Goal: Transaction & Acquisition: Register for event/course

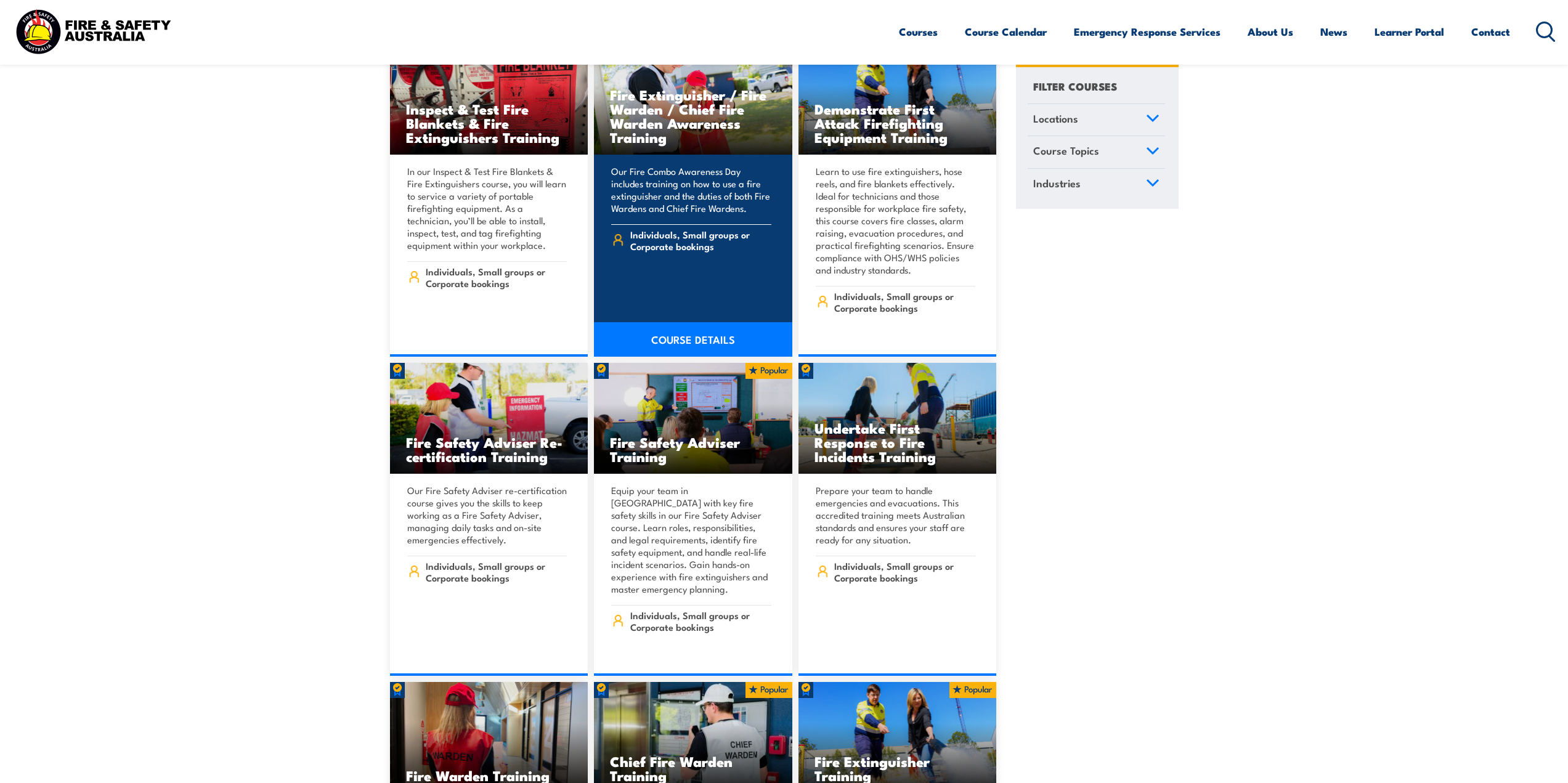
scroll to position [13686, 0]
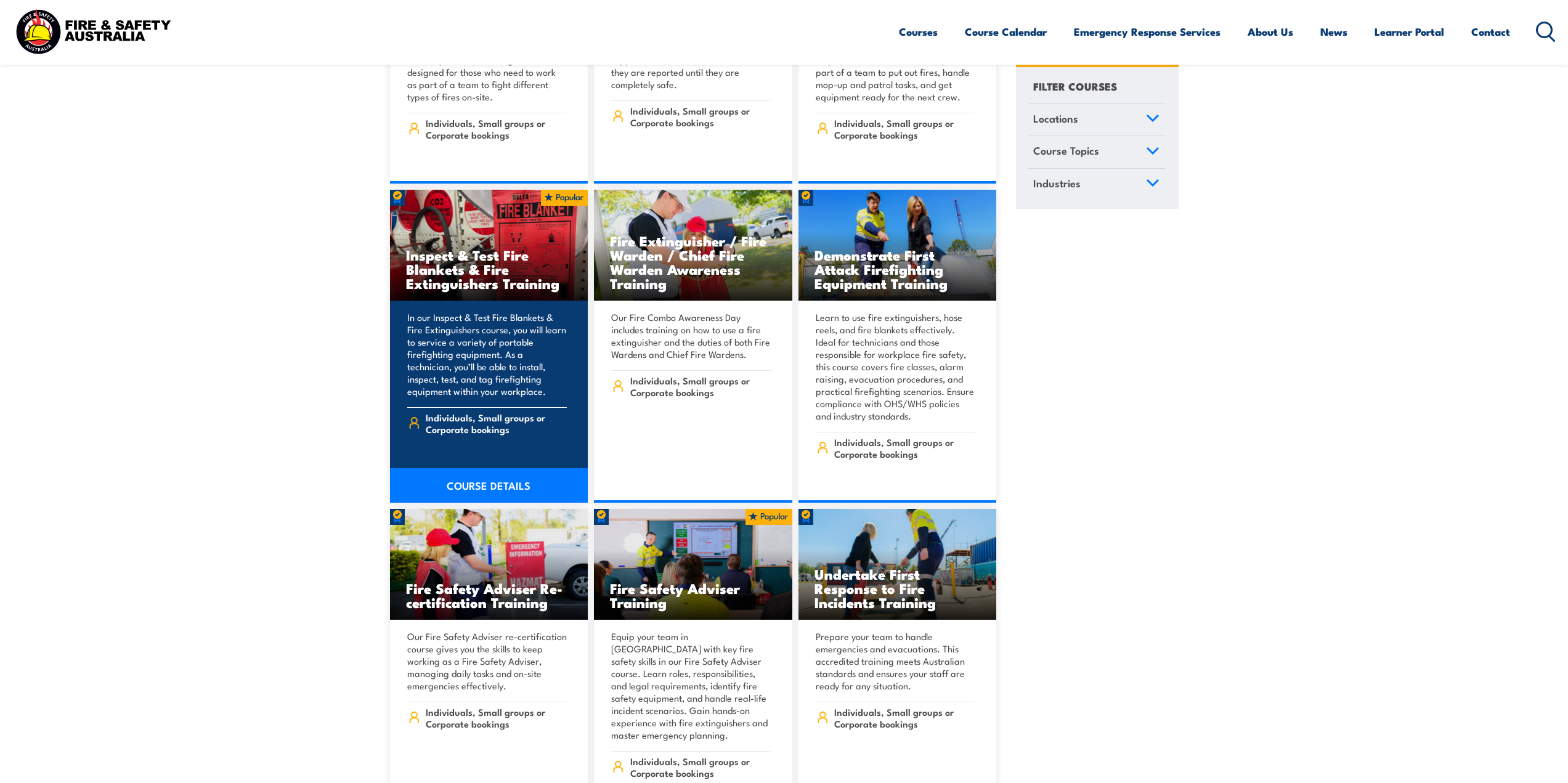
click at [460, 468] on link "COURSE DETAILS" at bounding box center [489, 485] width 198 height 34
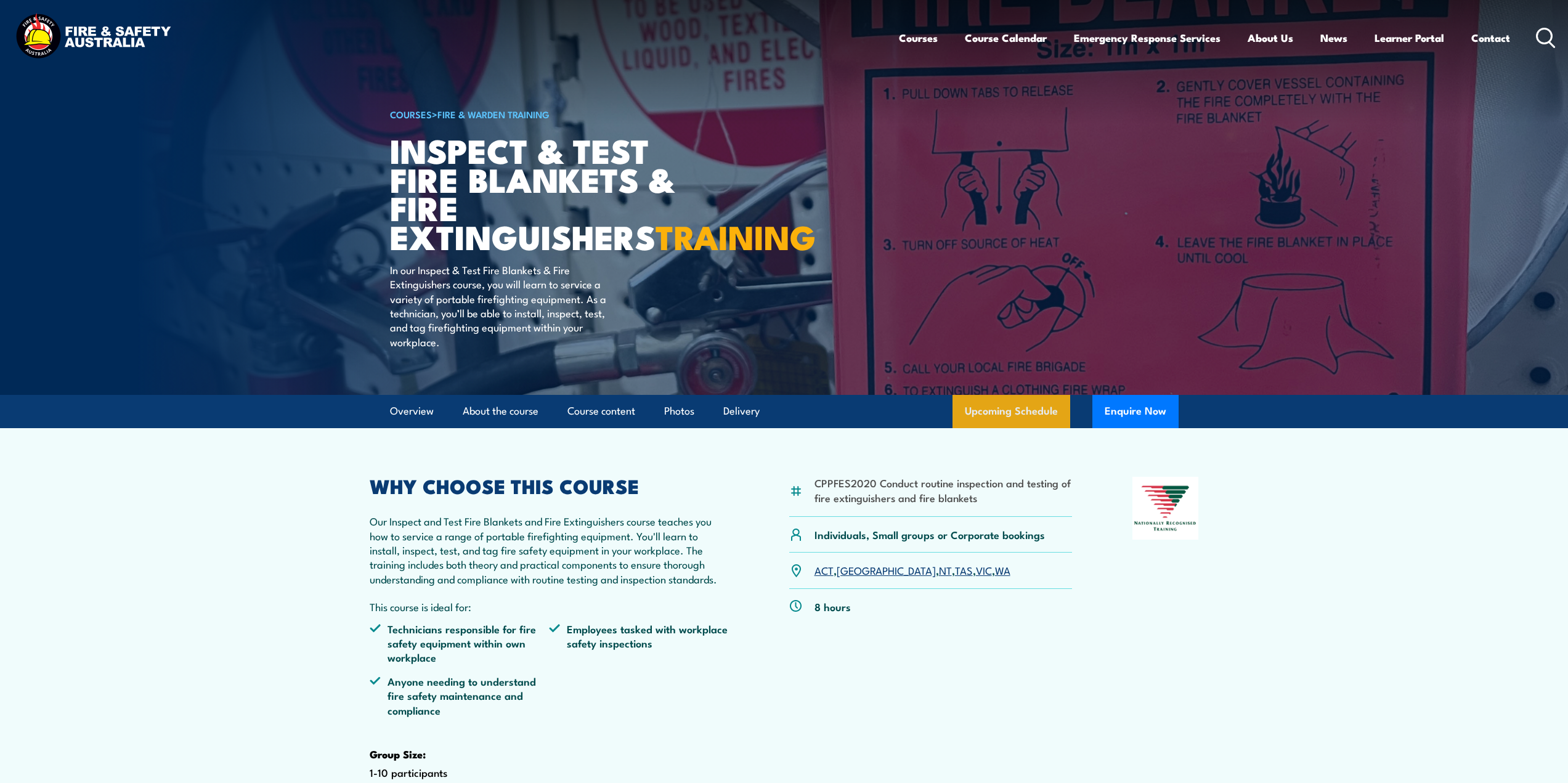
click at [1028, 428] on link "Upcoming Schedule" at bounding box center [1011, 411] width 117 height 33
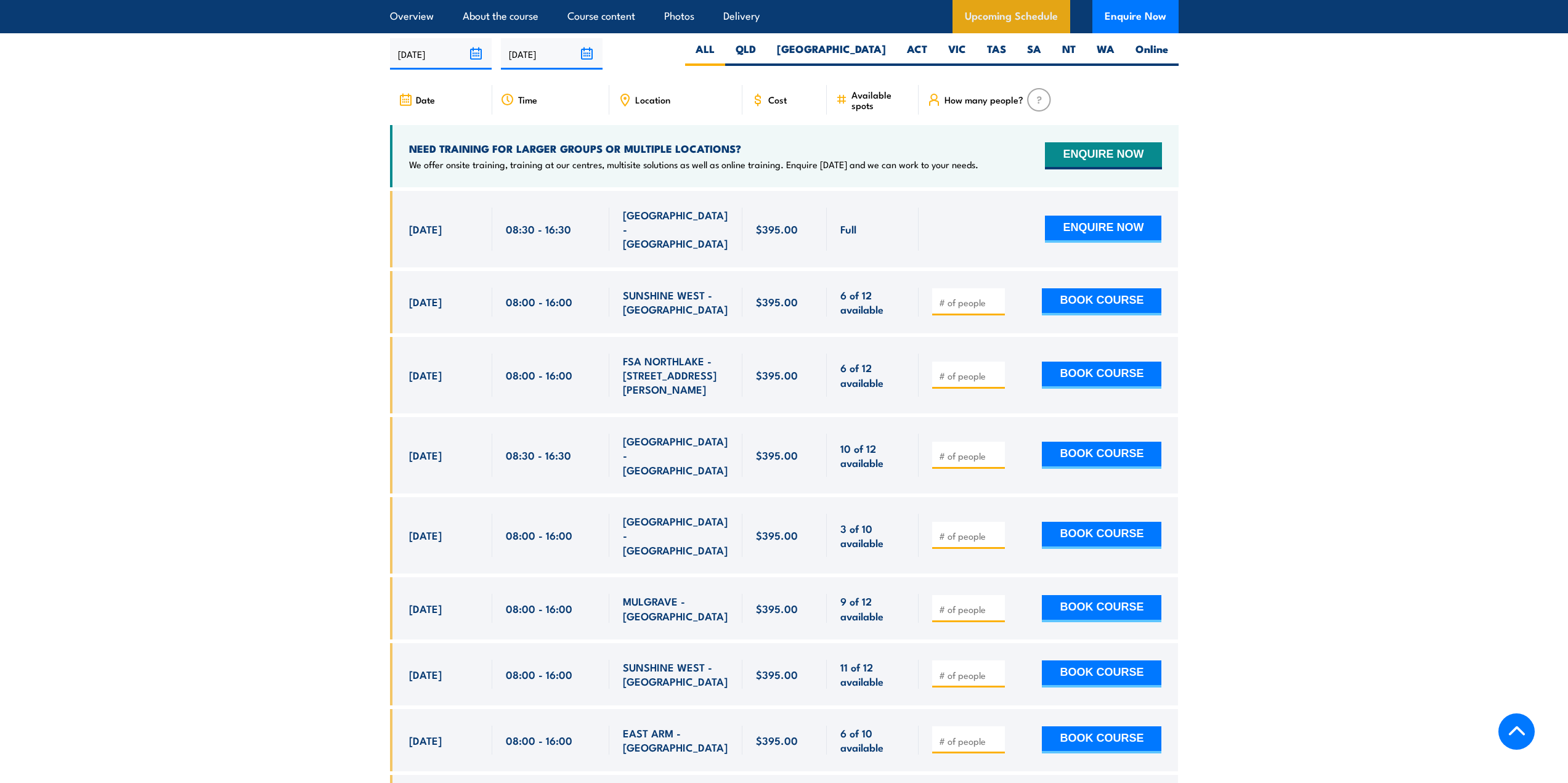
scroll to position [2288, 0]
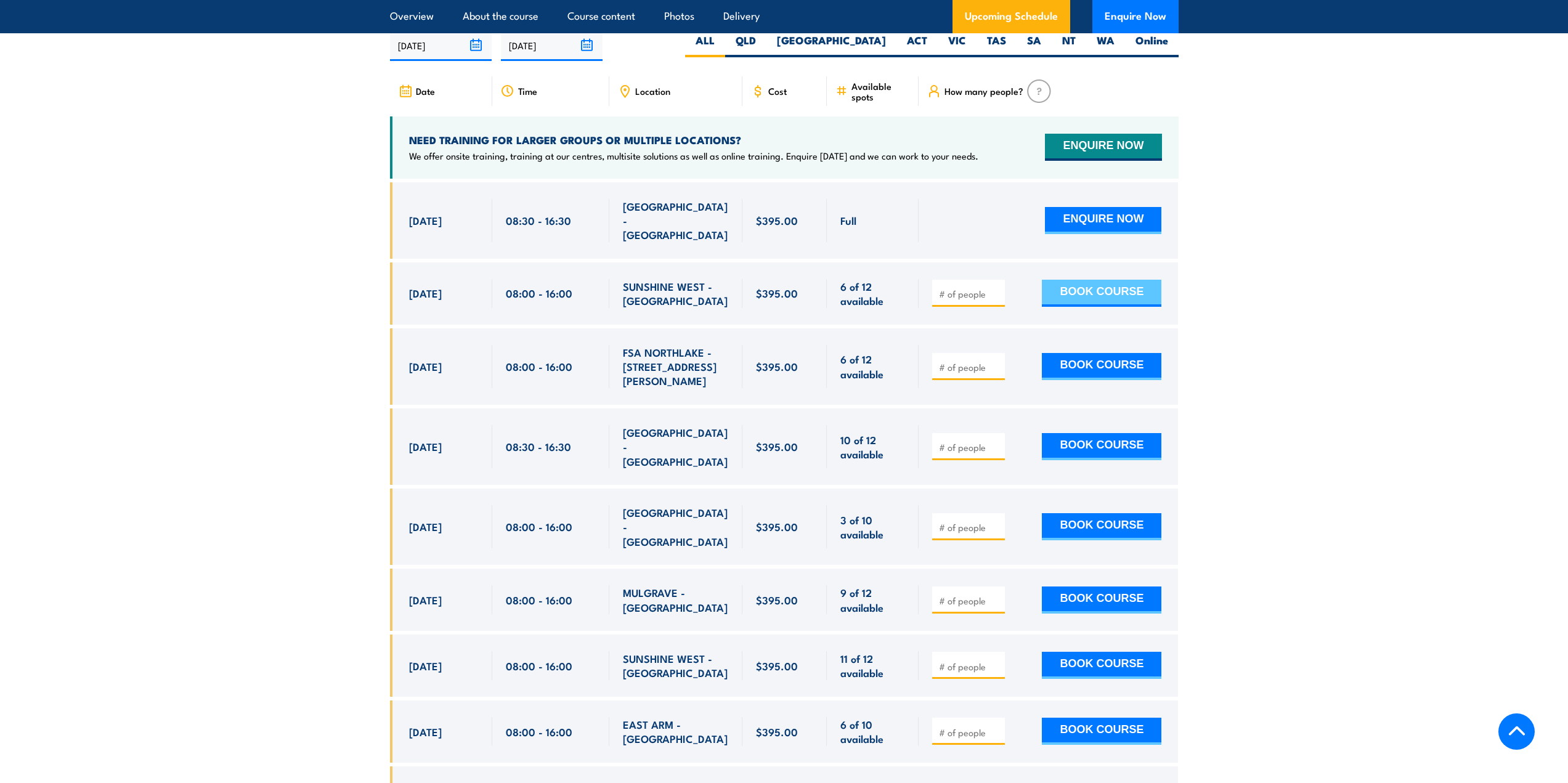
click at [1104, 307] on button "BOOK COURSE" at bounding box center [1101, 293] width 119 height 27
click at [995, 299] on input "1" at bounding box center [969, 294] width 61 height 12
type input "2"
click at [995, 300] on input "2" at bounding box center [969, 294] width 61 height 12
click at [1130, 307] on button "BOOK COURSE" at bounding box center [1101, 293] width 119 height 27
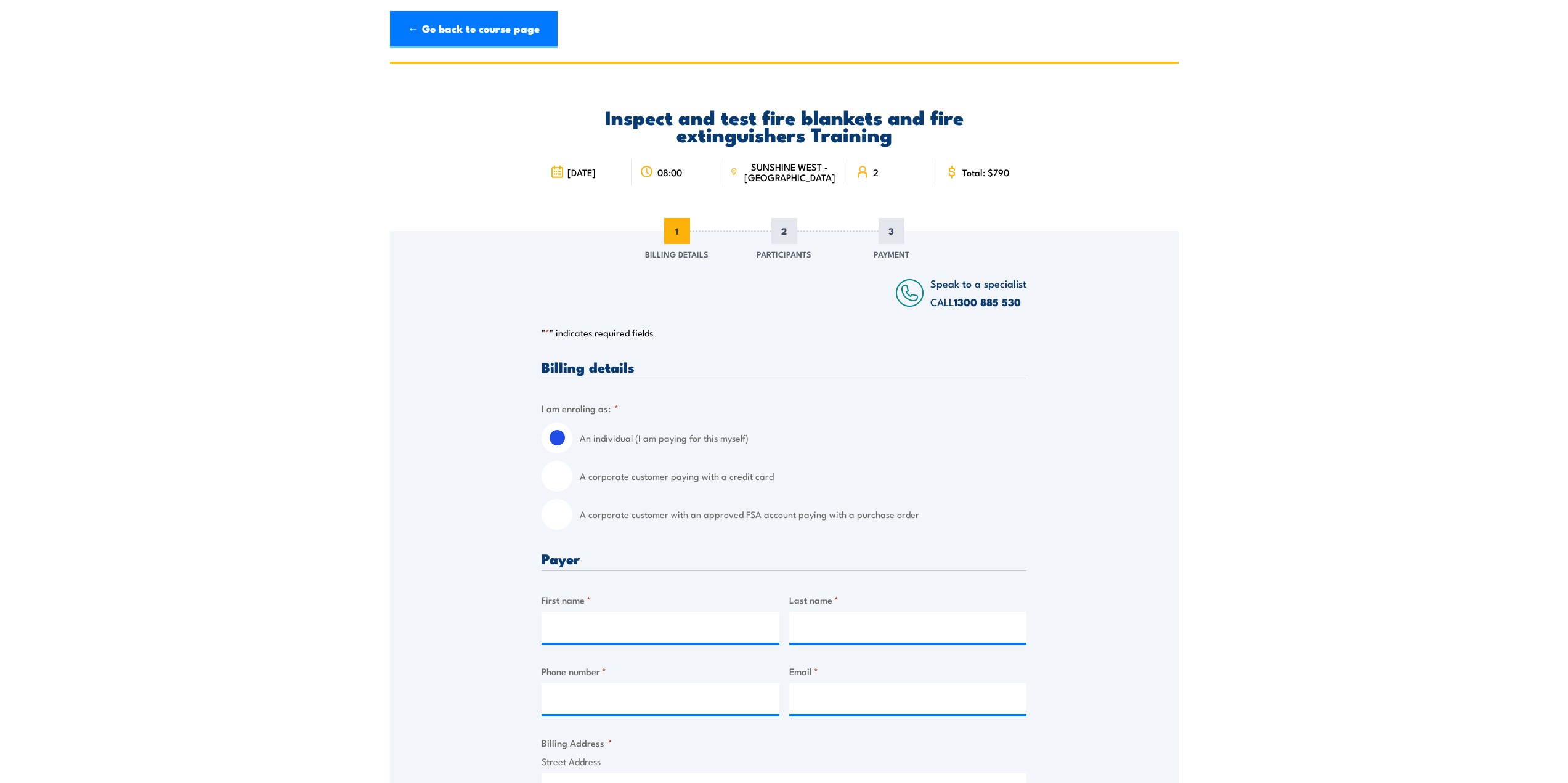
click at [543, 520] on input "A corporate customer with an approved FSA account paying with a purchase order" at bounding box center [557, 515] width 31 height 31
radio input "true"
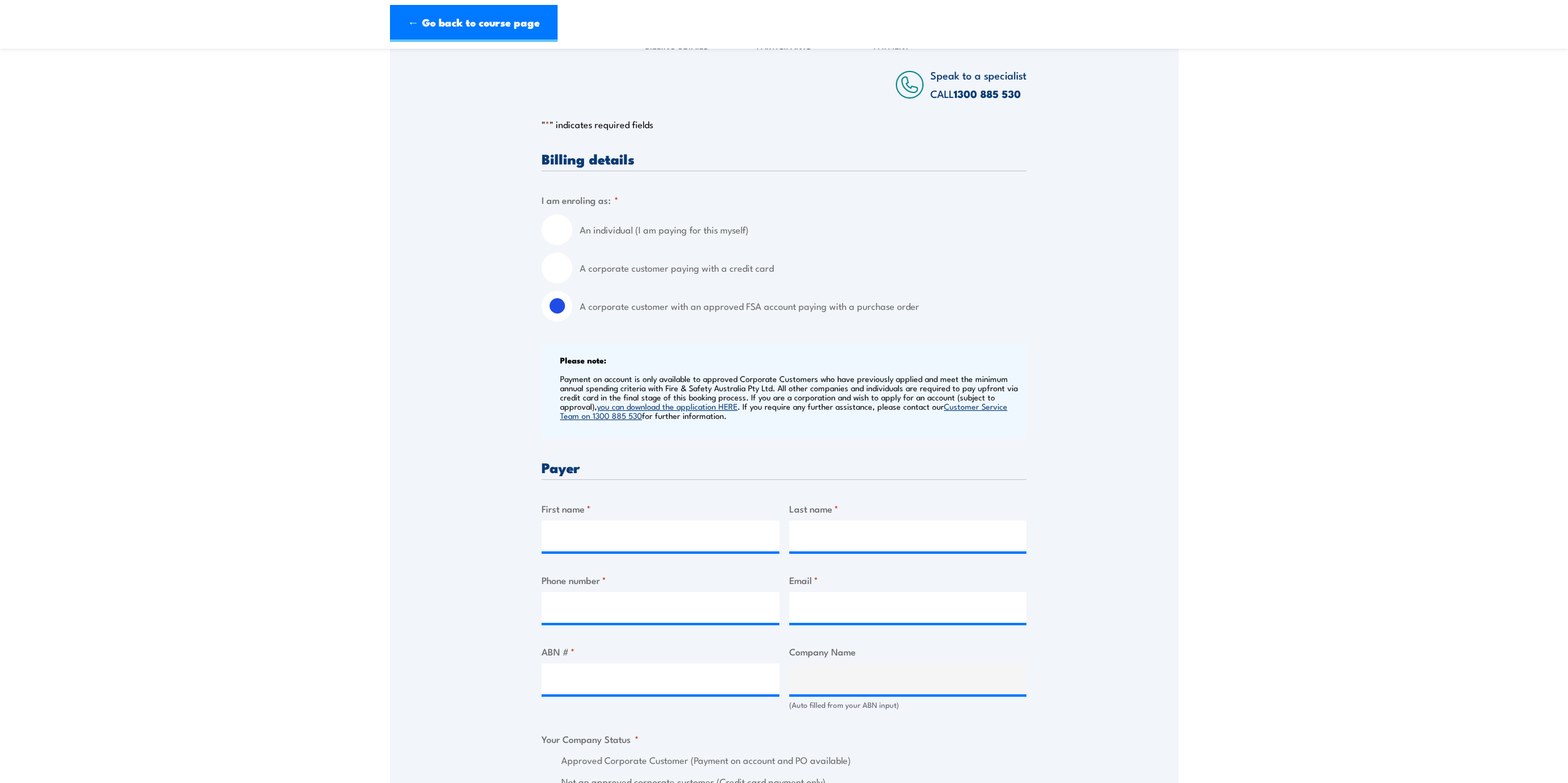
scroll to position [328, 0]
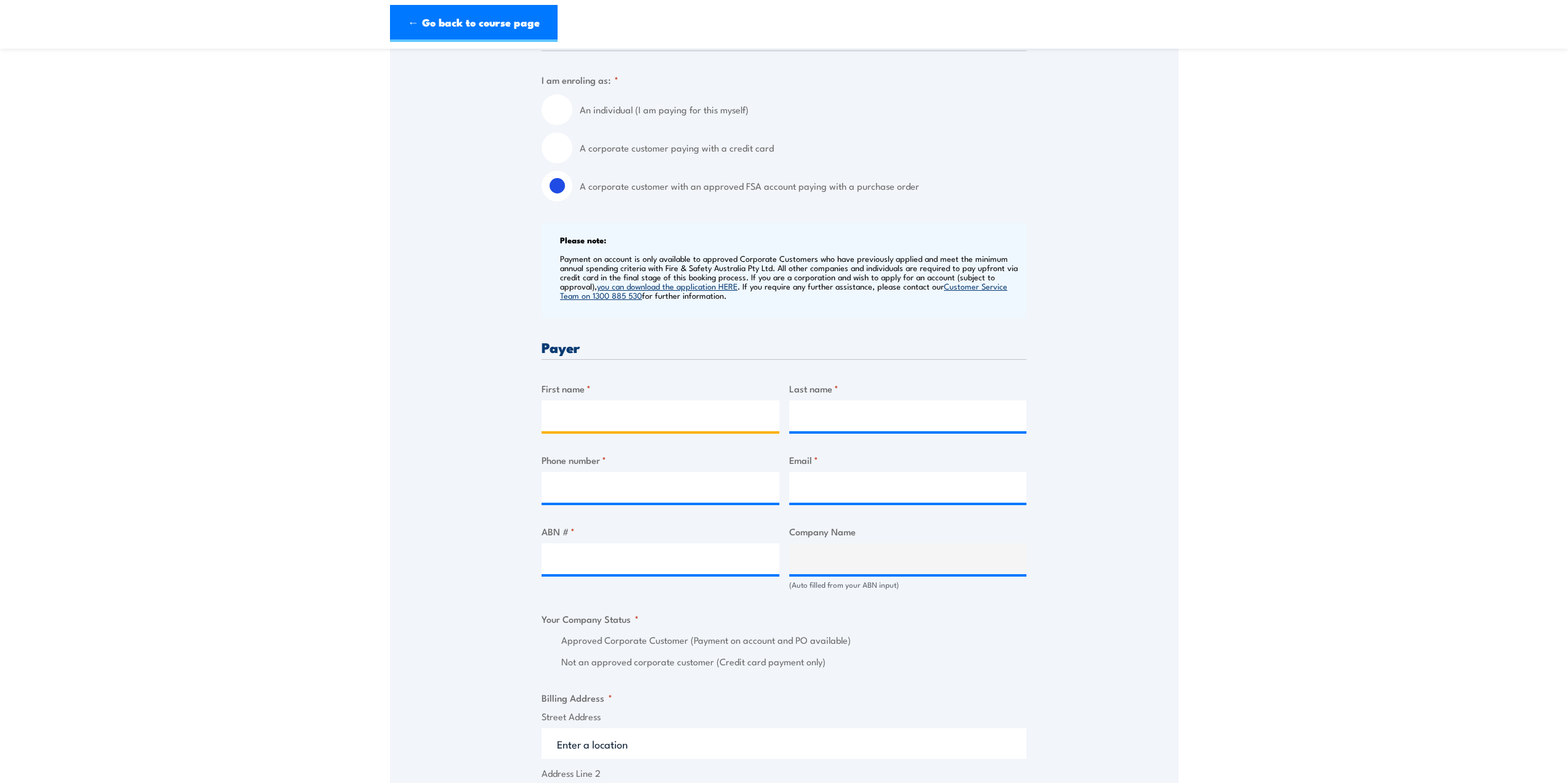
click at [639, 401] on input "First name *" at bounding box center [660, 416] width 238 height 31
type input "Colin"
type input "Lennon"
type input "0475083084"
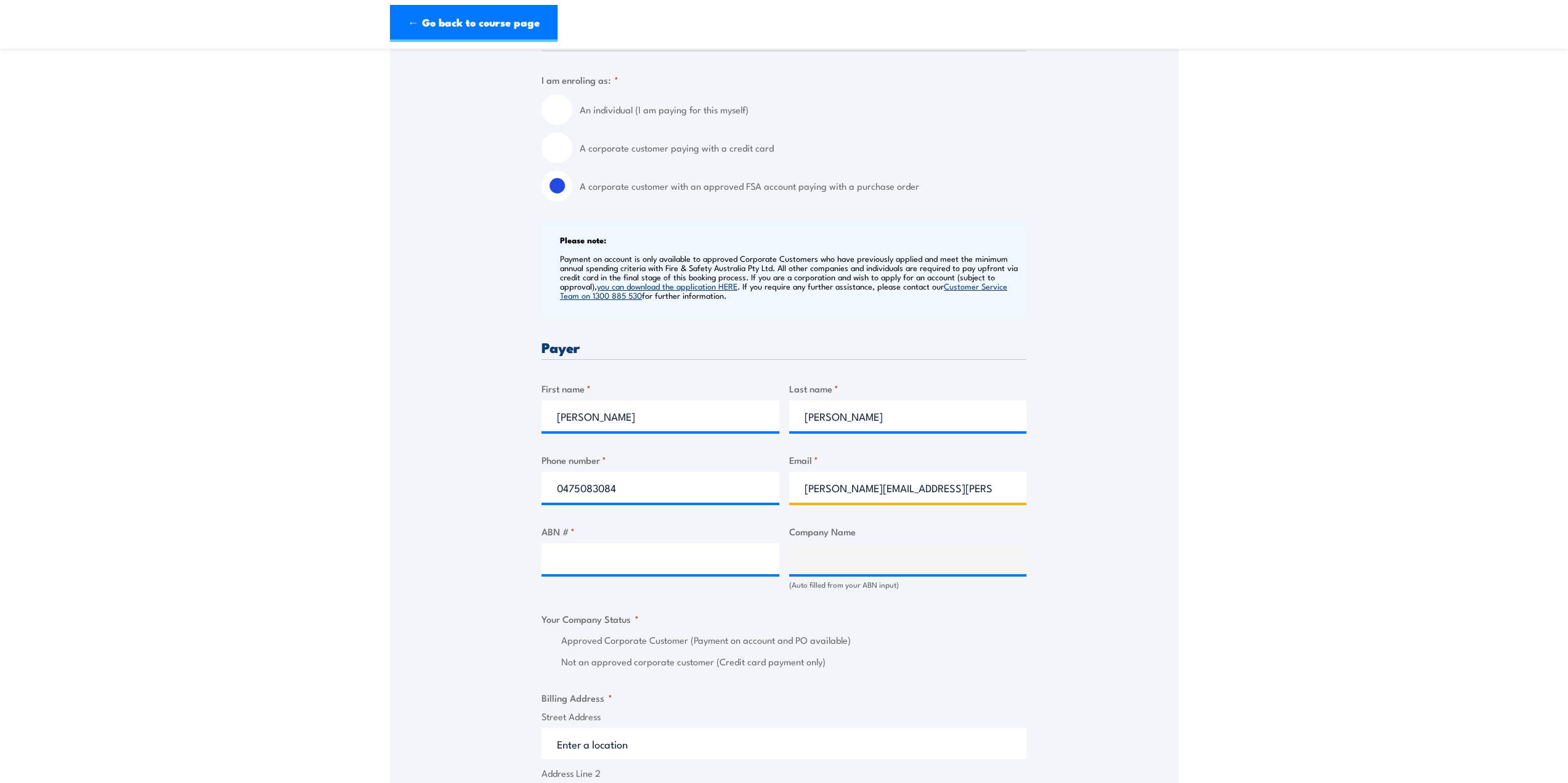
type input "colin.lennon@ventia.com"
click at [568, 562] on input "ABN # *" at bounding box center [660, 559] width 238 height 31
click at [582, 558] on input "ABN # *" at bounding box center [660, 559] width 238 height 31
paste input "11093114553"
type input "11093114553"
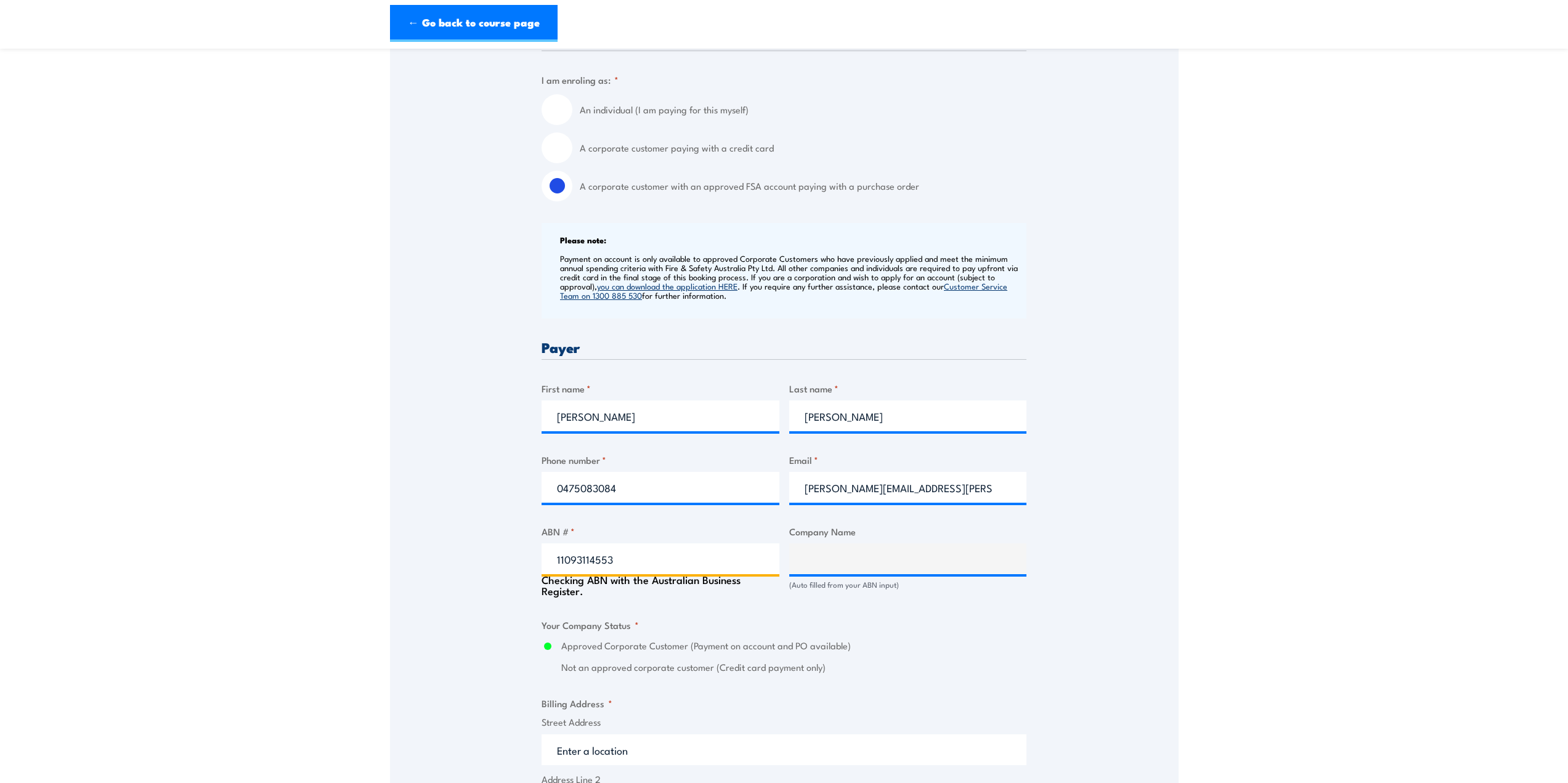
type input "VENTIA AUSTRALIA PTY LTD"
radio input "true"
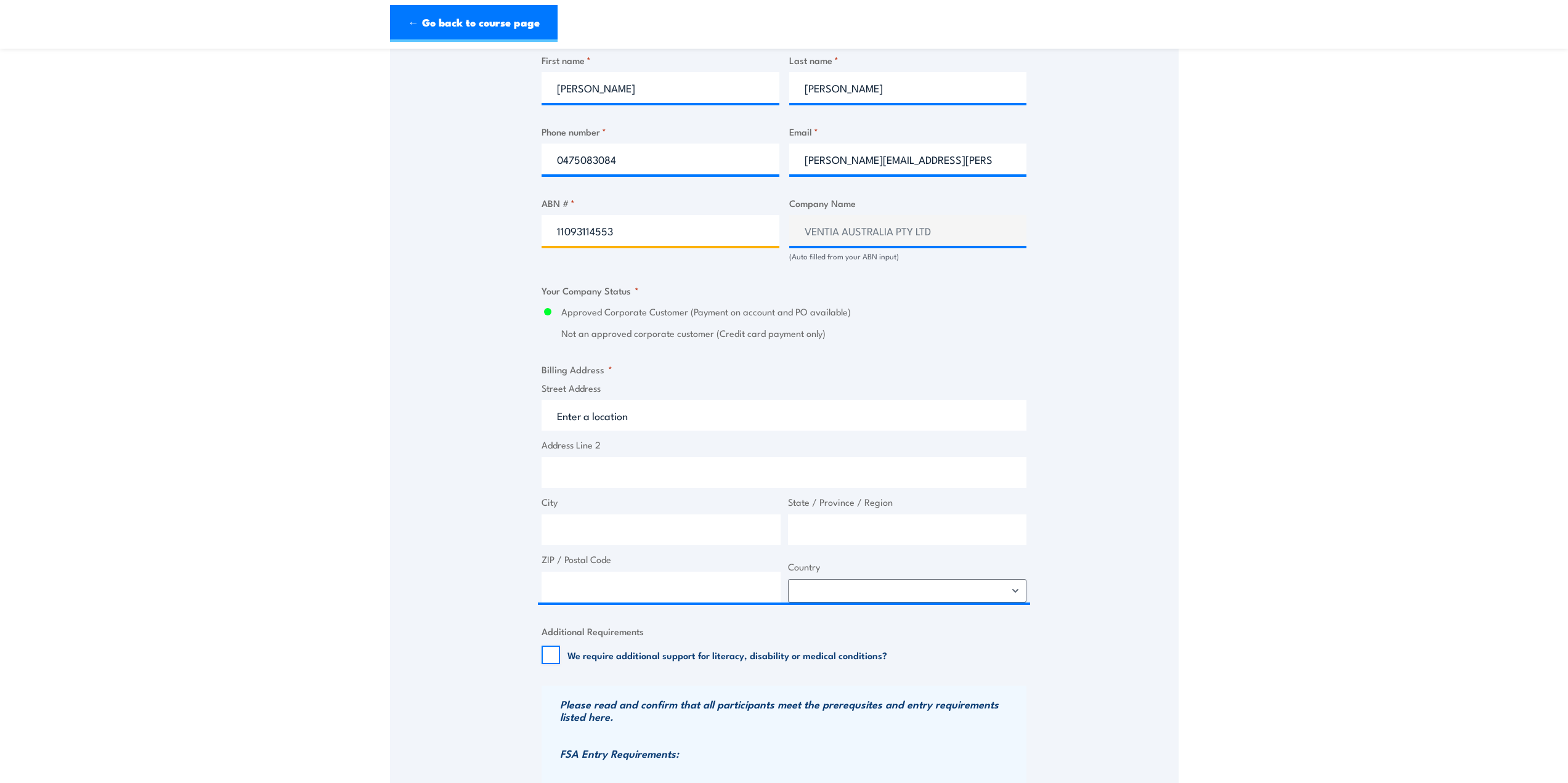
scroll to position [658, 0]
type input "11093114553"
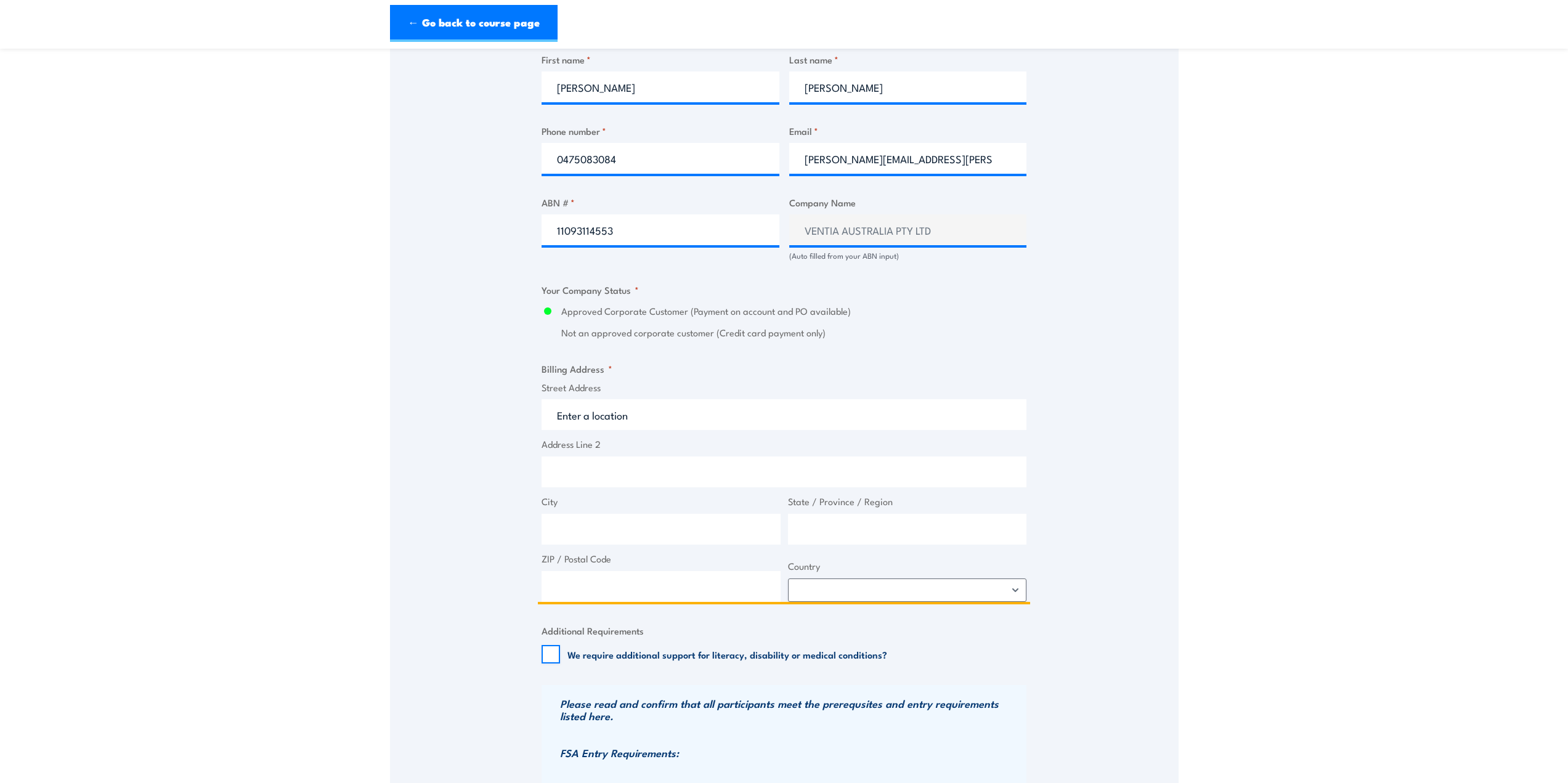
click at [593, 412] on input "Street Address" at bounding box center [784, 415] width 485 height 31
click at [646, 417] on input "Street Address" at bounding box center [784, 415] width 485 height 31
type input "27 Essington St"
click at [590, 521] on input "City" at bounding box center [661, 529] width 239 height 31
type input "Grovedale"
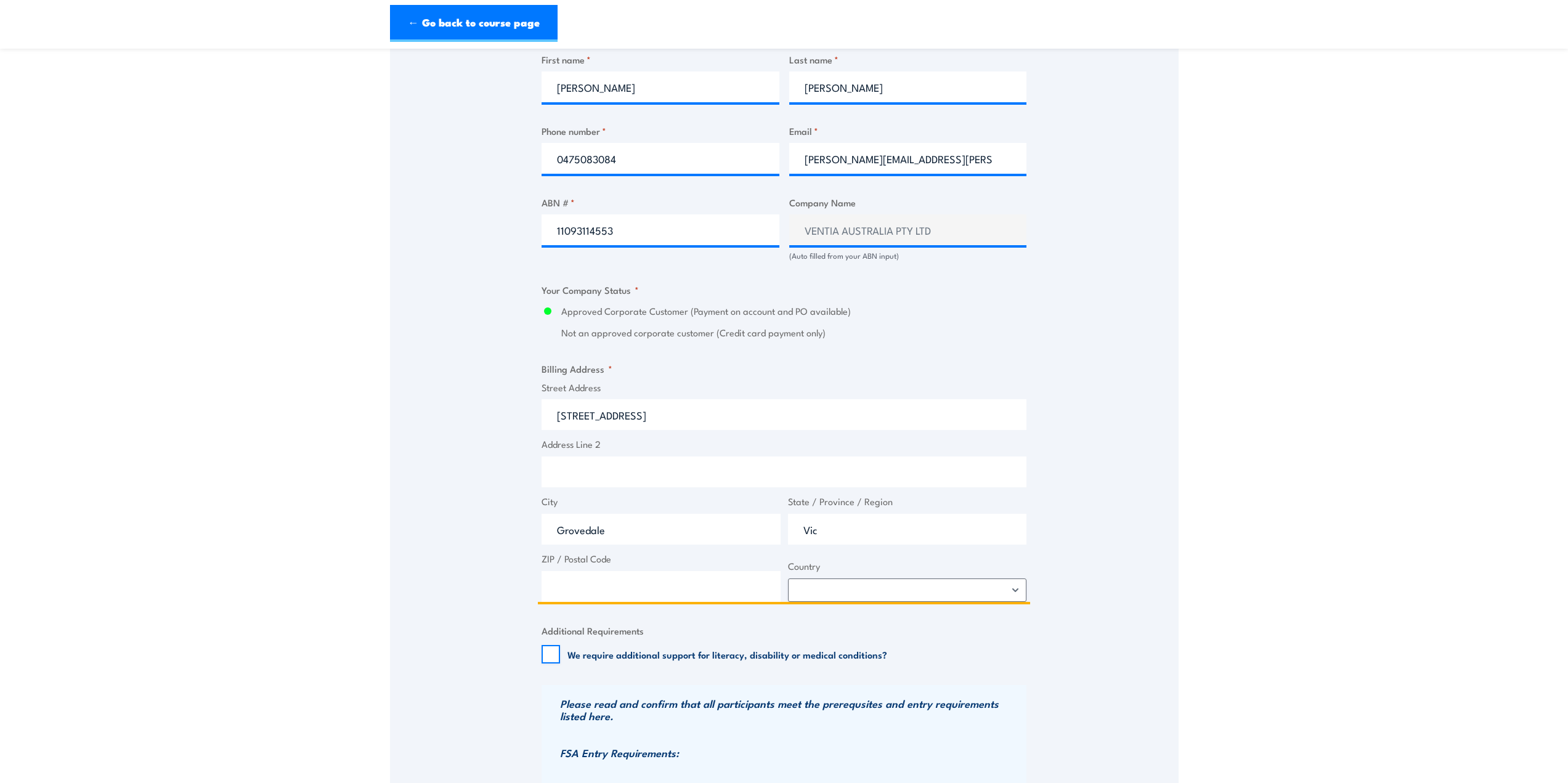
type input "Vic"
click at [616, 588] on input "ZIP / Postal Code" at bounding box center [661, 587] width 239 height 31
click at [701, 581] on input "ZIP / Postal Code" at bounding box center [661, 587] width 239 height 31
type input "3216"
click at [827, 587] on select "Afghanistan Albania Algeria American Samoa Andorra Angola Anguilla Antarctica A…" at bounding box center [907, 590] width 239 height 24
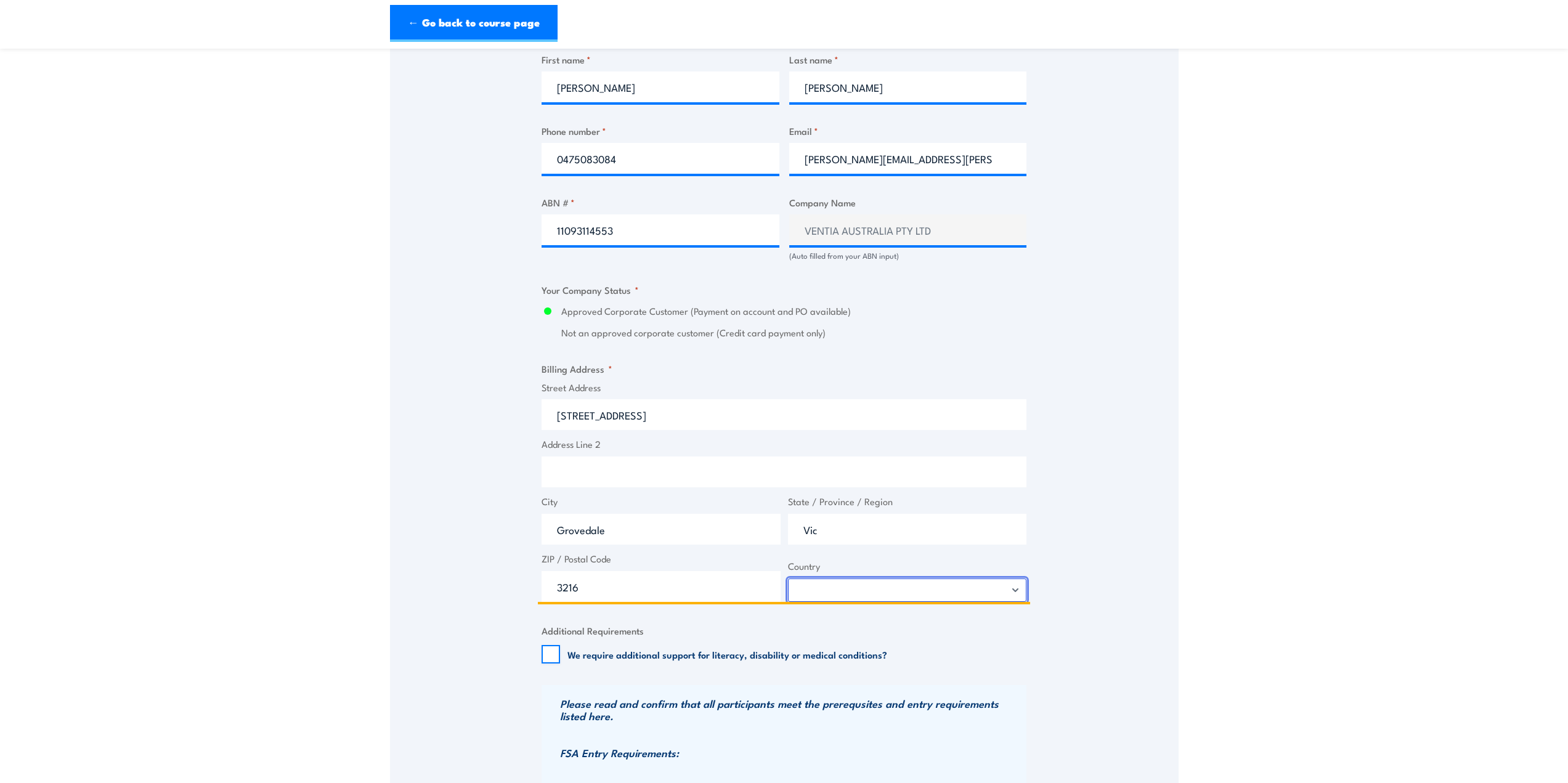
select select "Australia"
click at [788, 579] on select "Afghanistan Albania Algeria American Samoa Andorra Angola Anguilla Antarctica A…" at bounding box center [907, 590] width 239 height 24
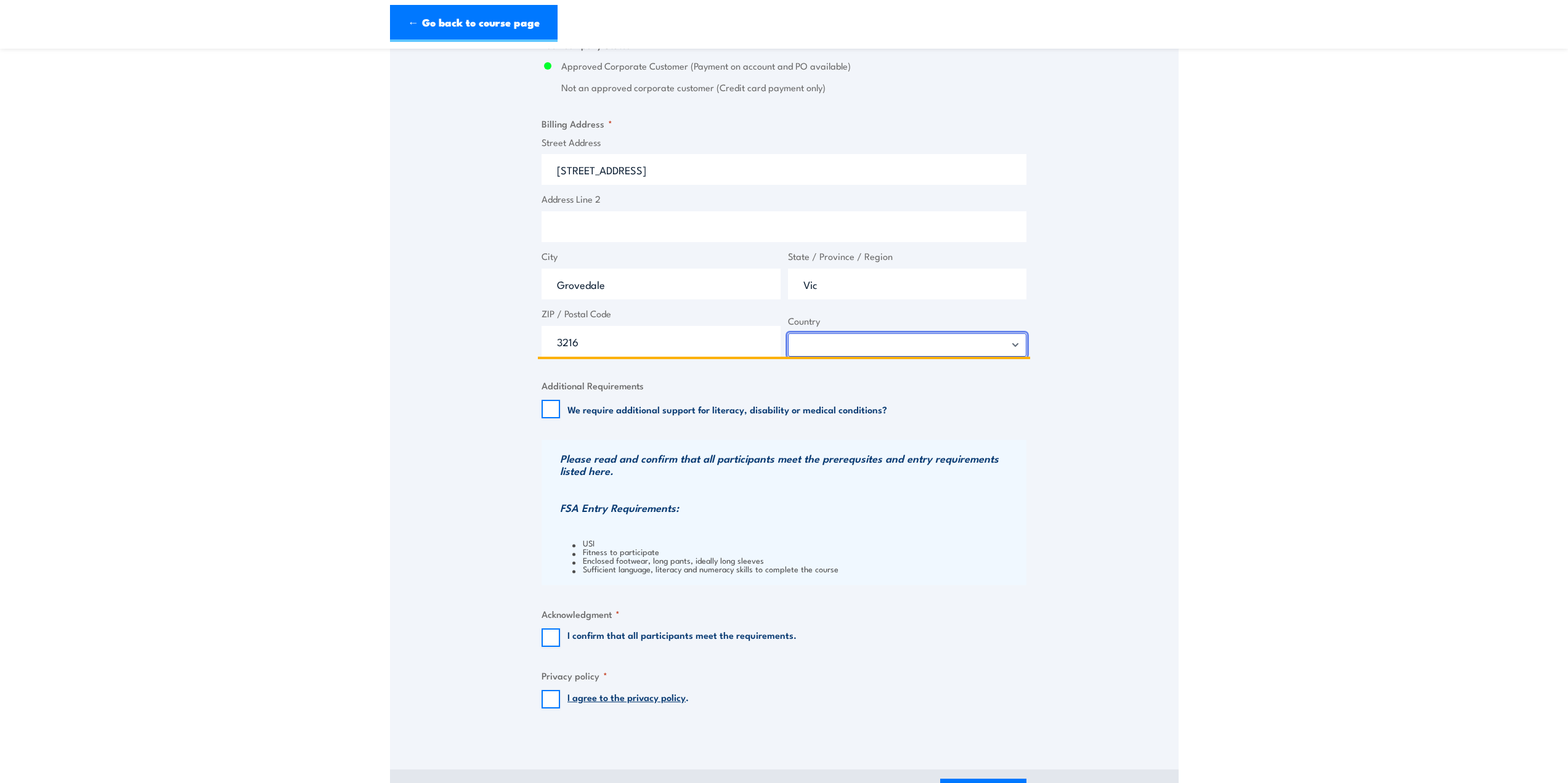
scroll to position [904, 0]
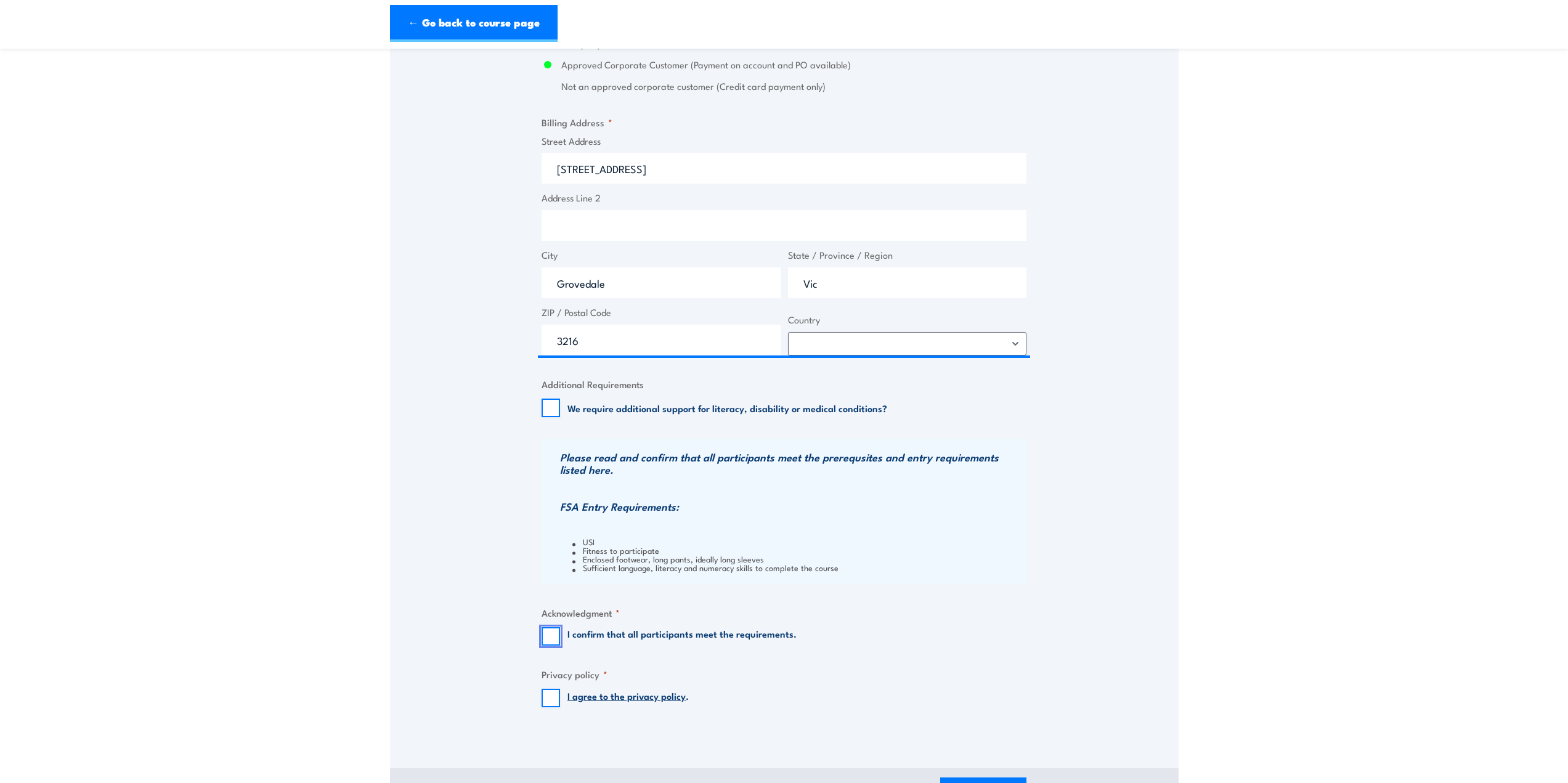
click at [548, 638] on input "I confirm that all participants meet the requirements." at bounding box center [550, 636] width 18 height 18
checkbox input "true"
click at [550, 701] on input "I agree to the privacy policy ." at bounding box center [550, 697] width 18 height 18
checkbox input "true"
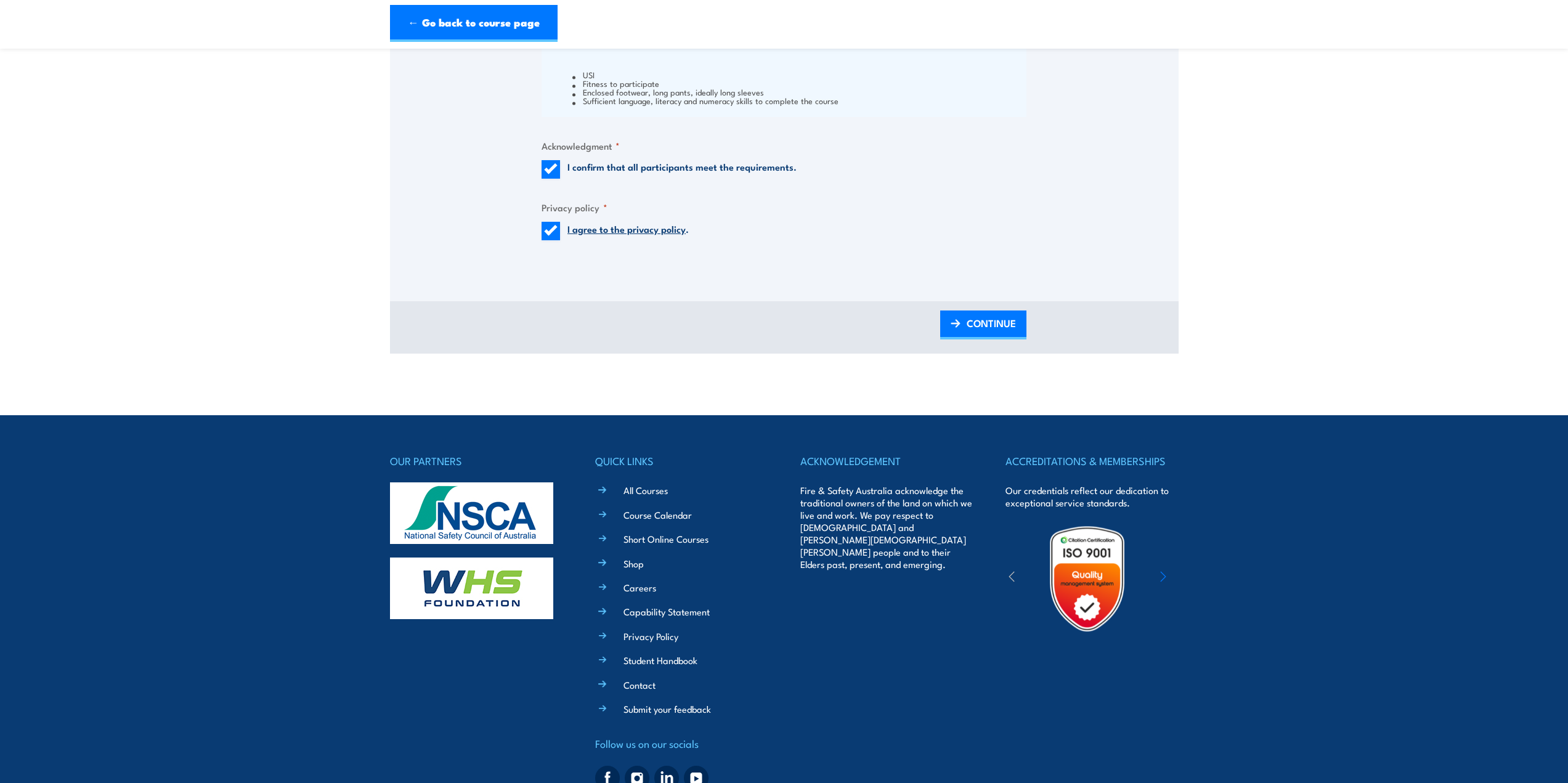
scroll to position [1420, 0]
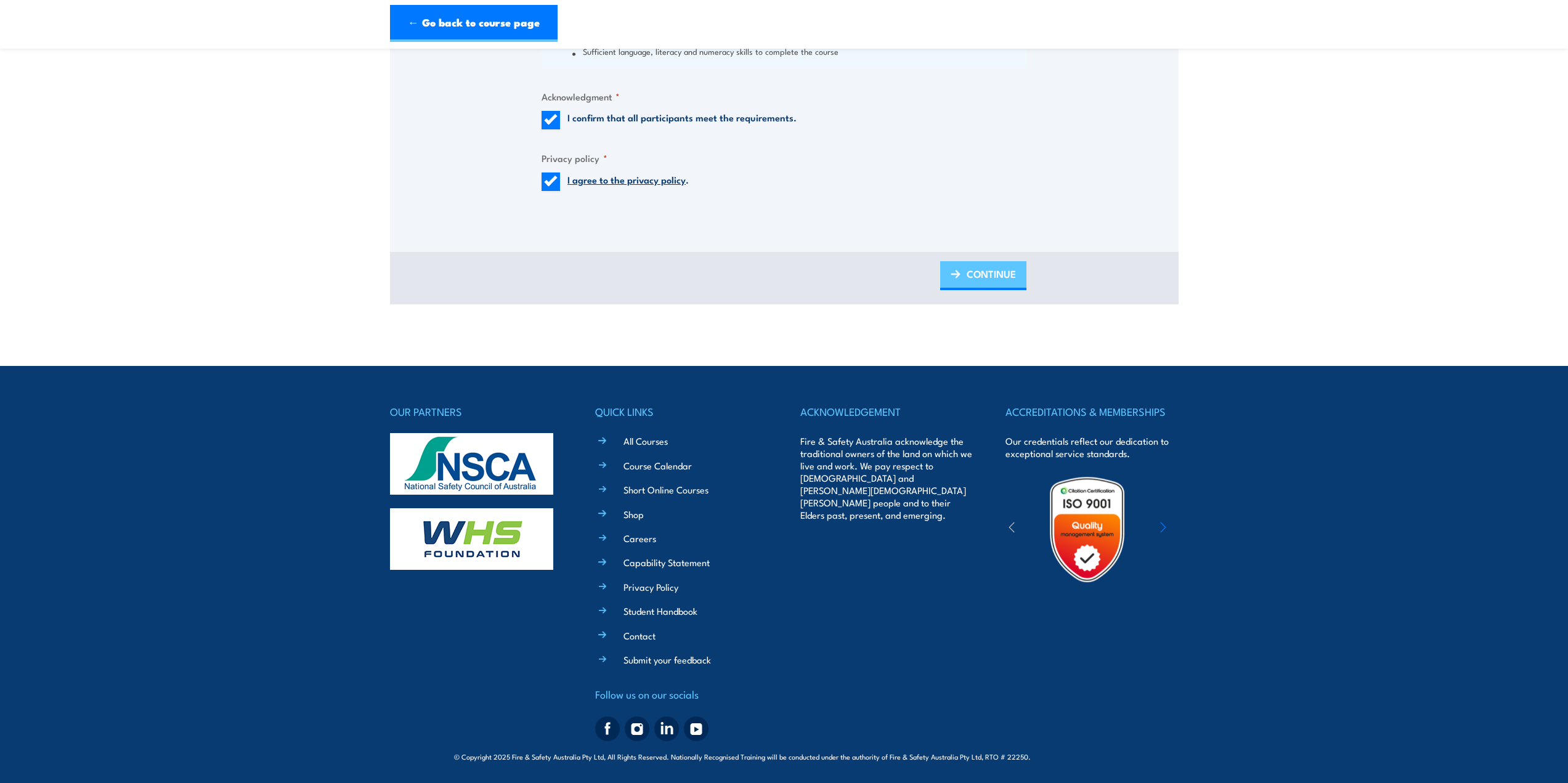
click at [952, 274] on img at bounding box center [956, 274] width 10 height 9
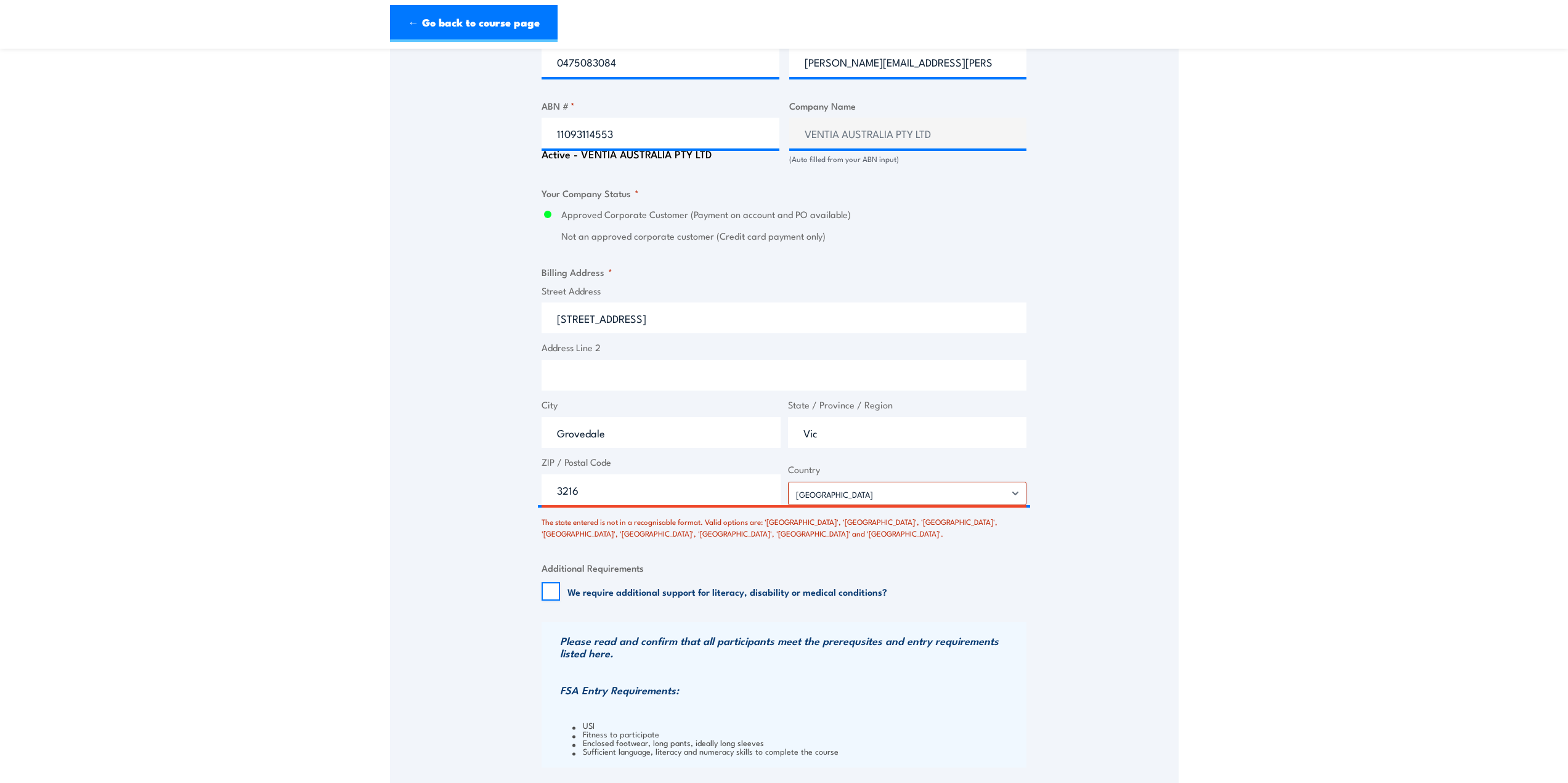
scroll to position [863, 0]
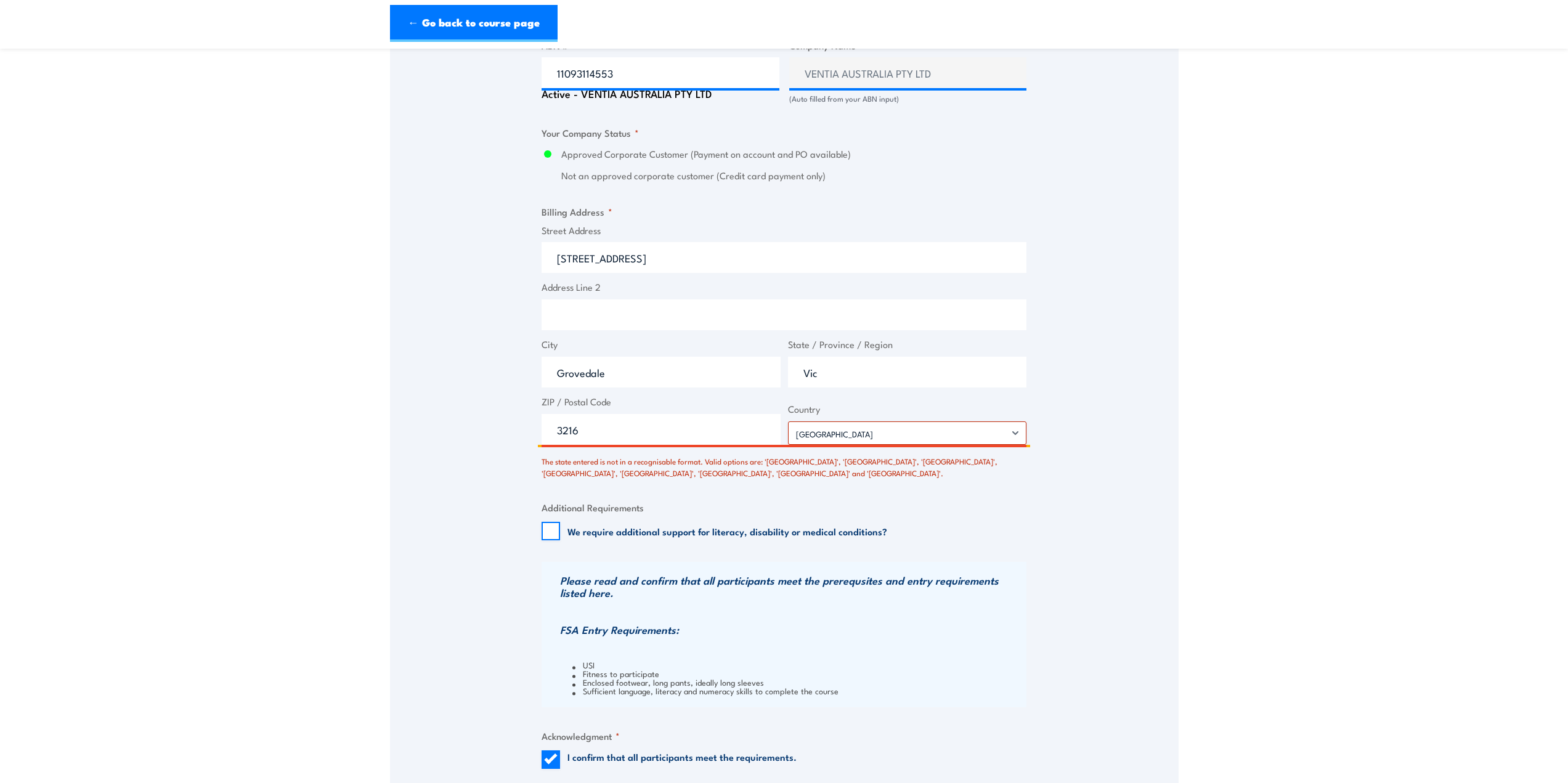
click at [874, 369] on input "Vic" at bounding box center [907, 372] width 239 height 31
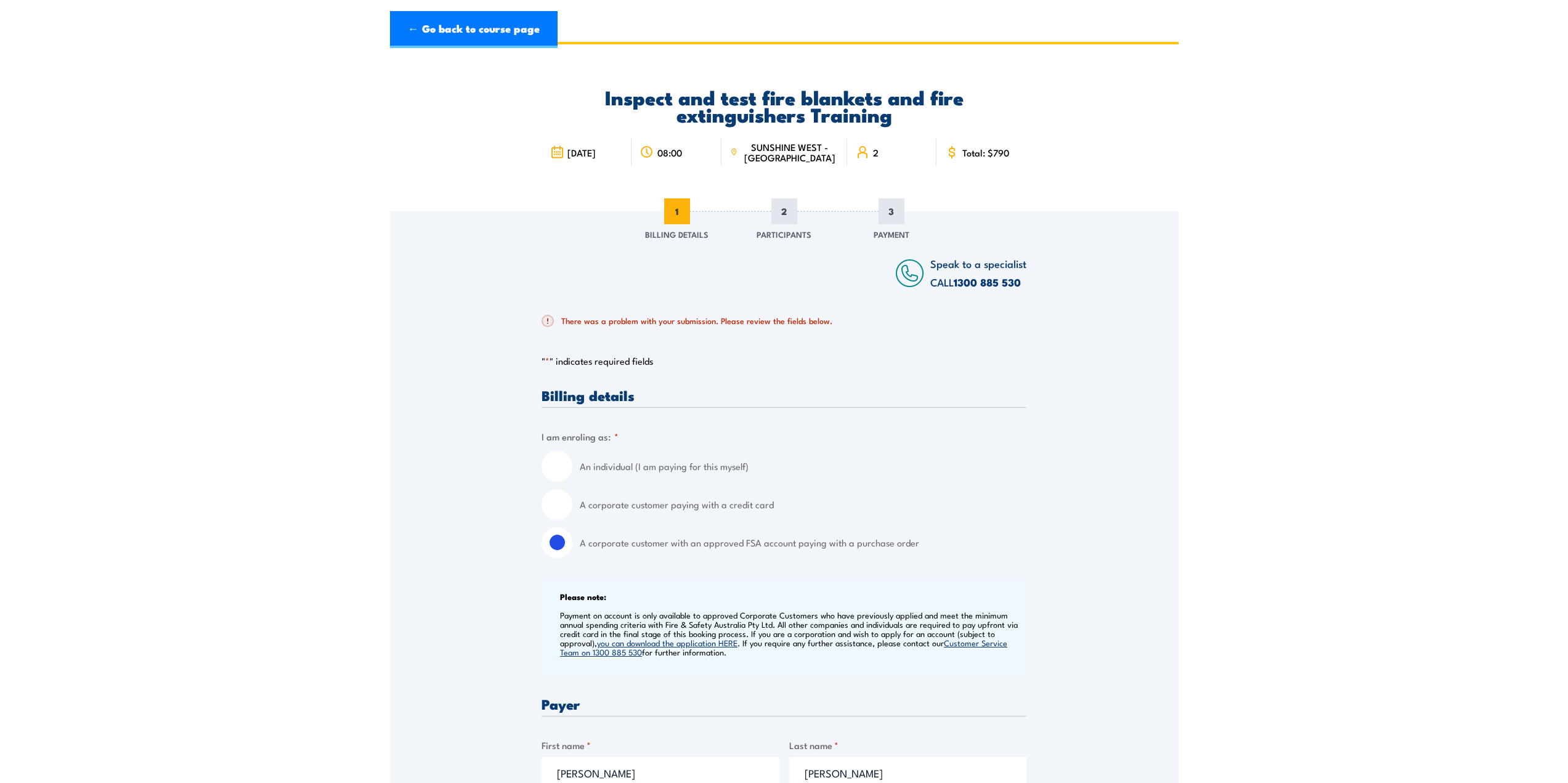
scroll to position [0, 0]
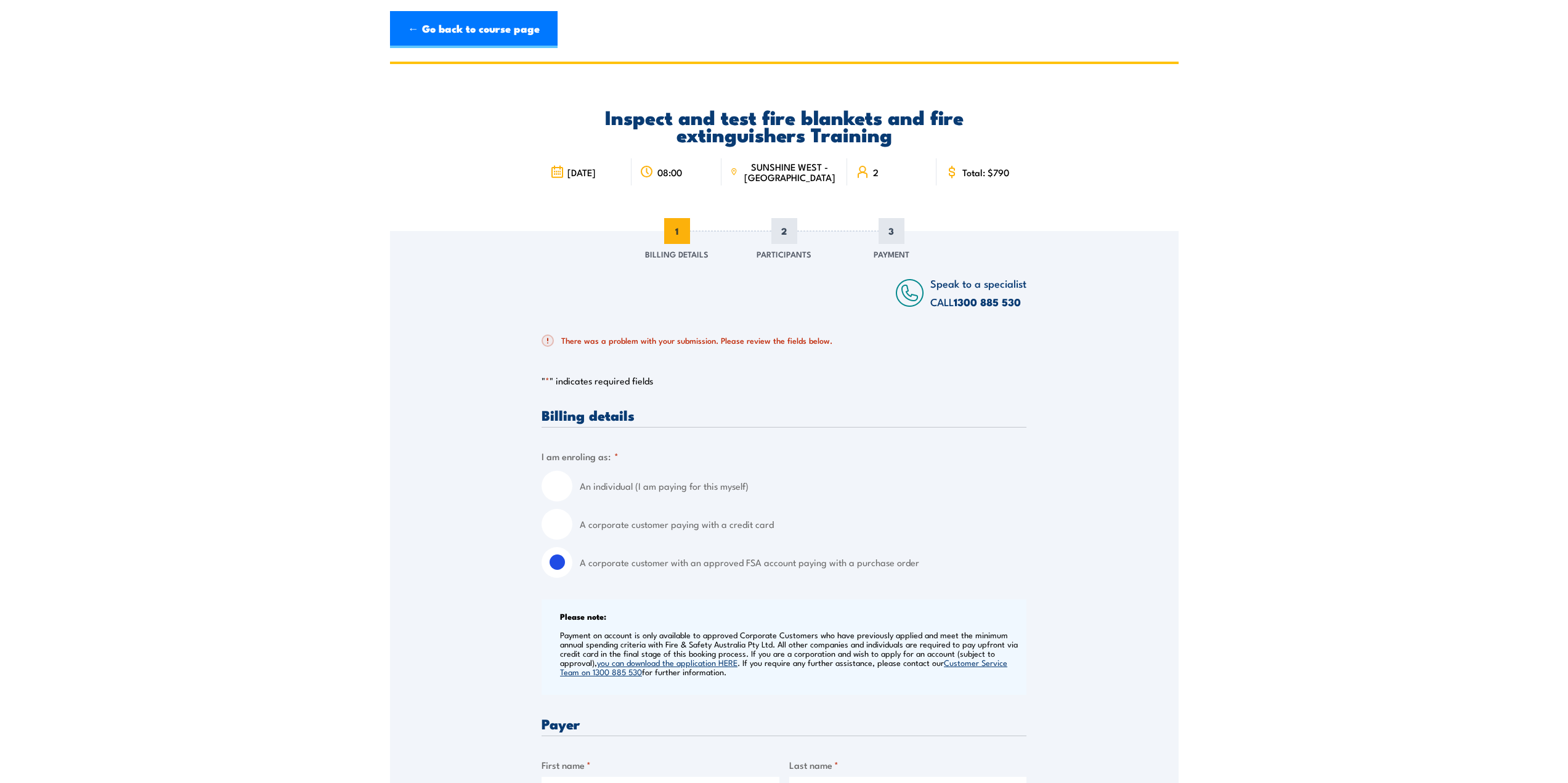
type input "Victoria"
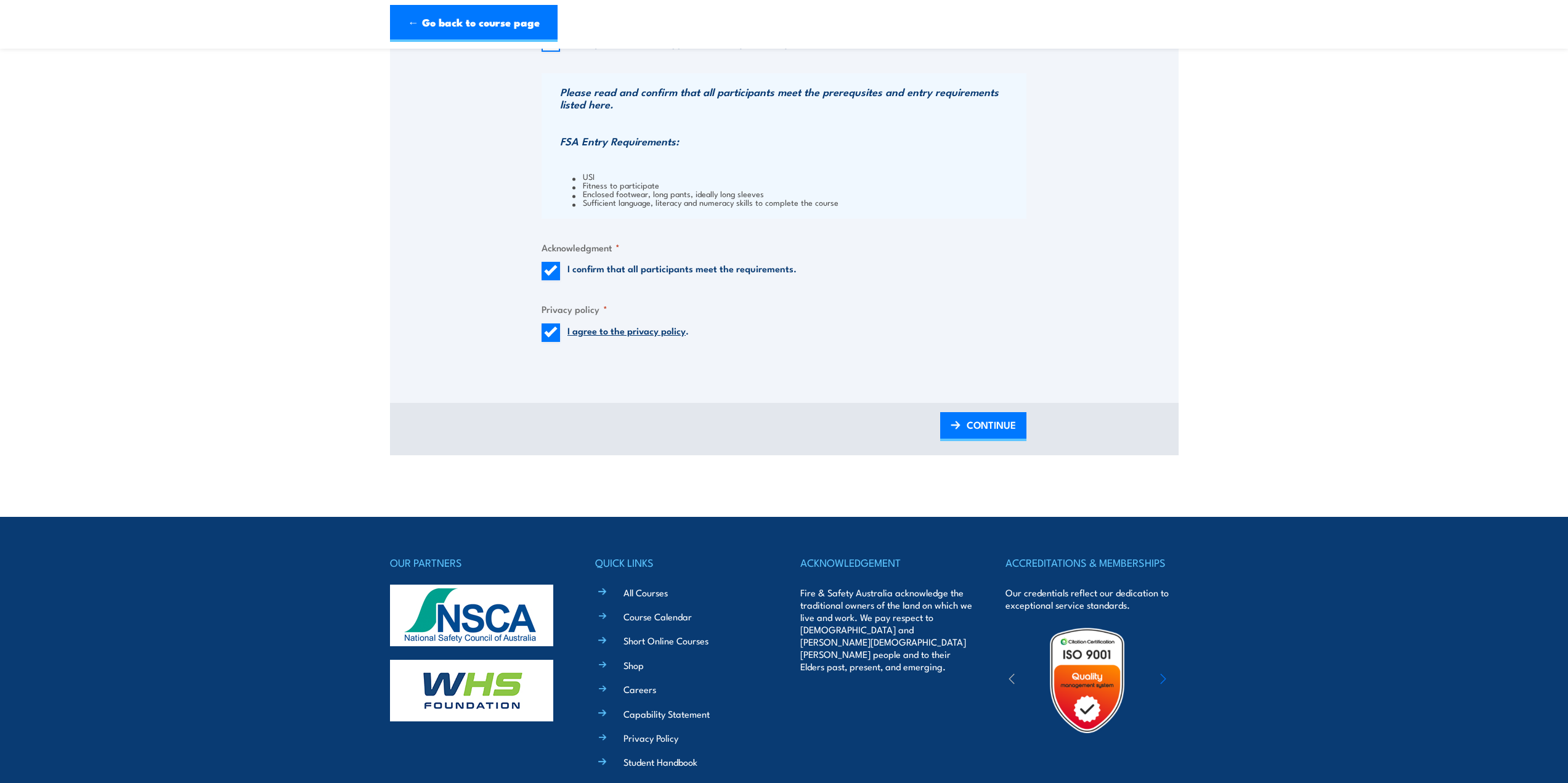
scroll to position [1502, 0]
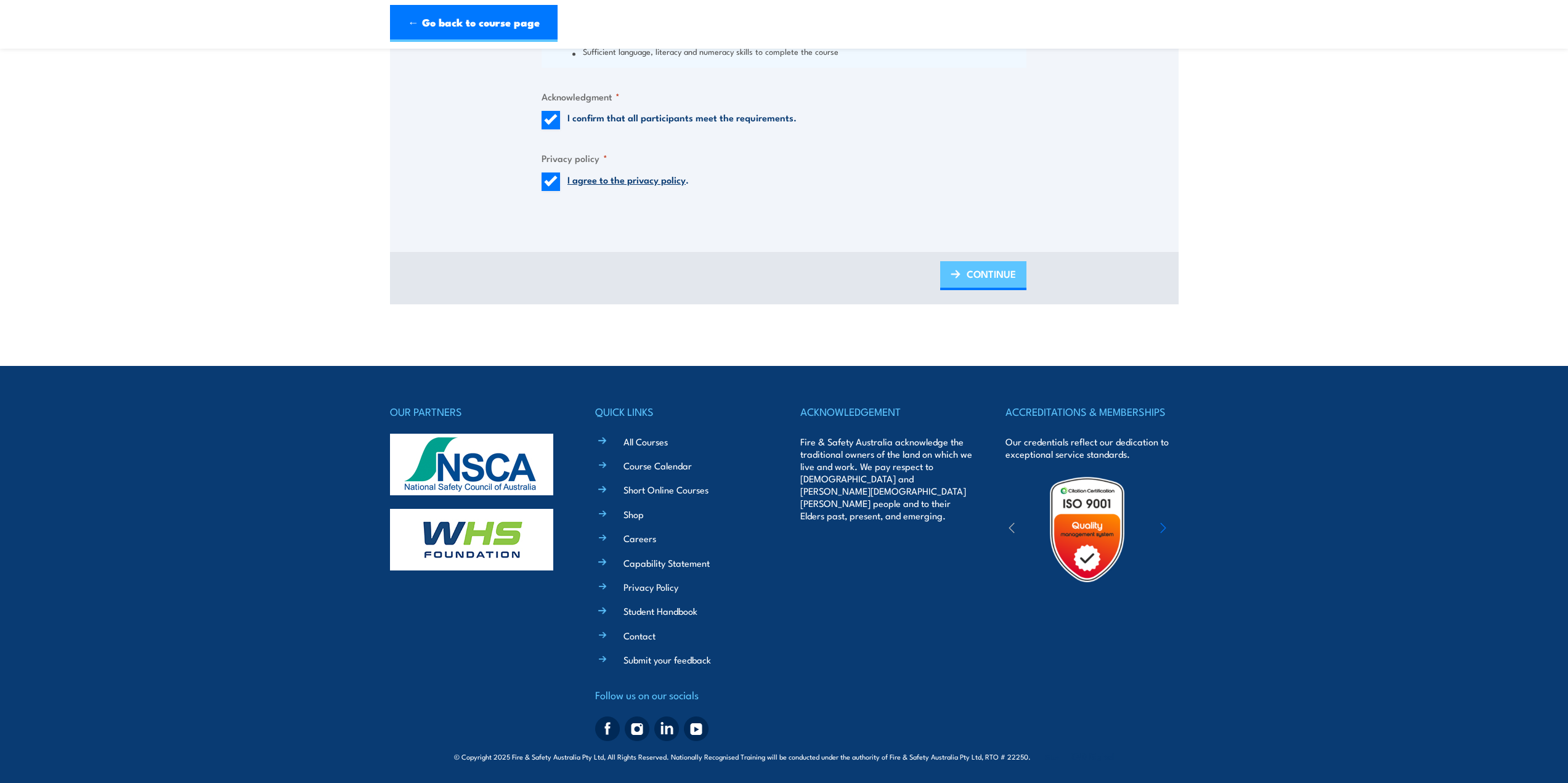
click at [981, 275] on span "CONTINUE" at bounding box center [991, 274] width 49 height 32
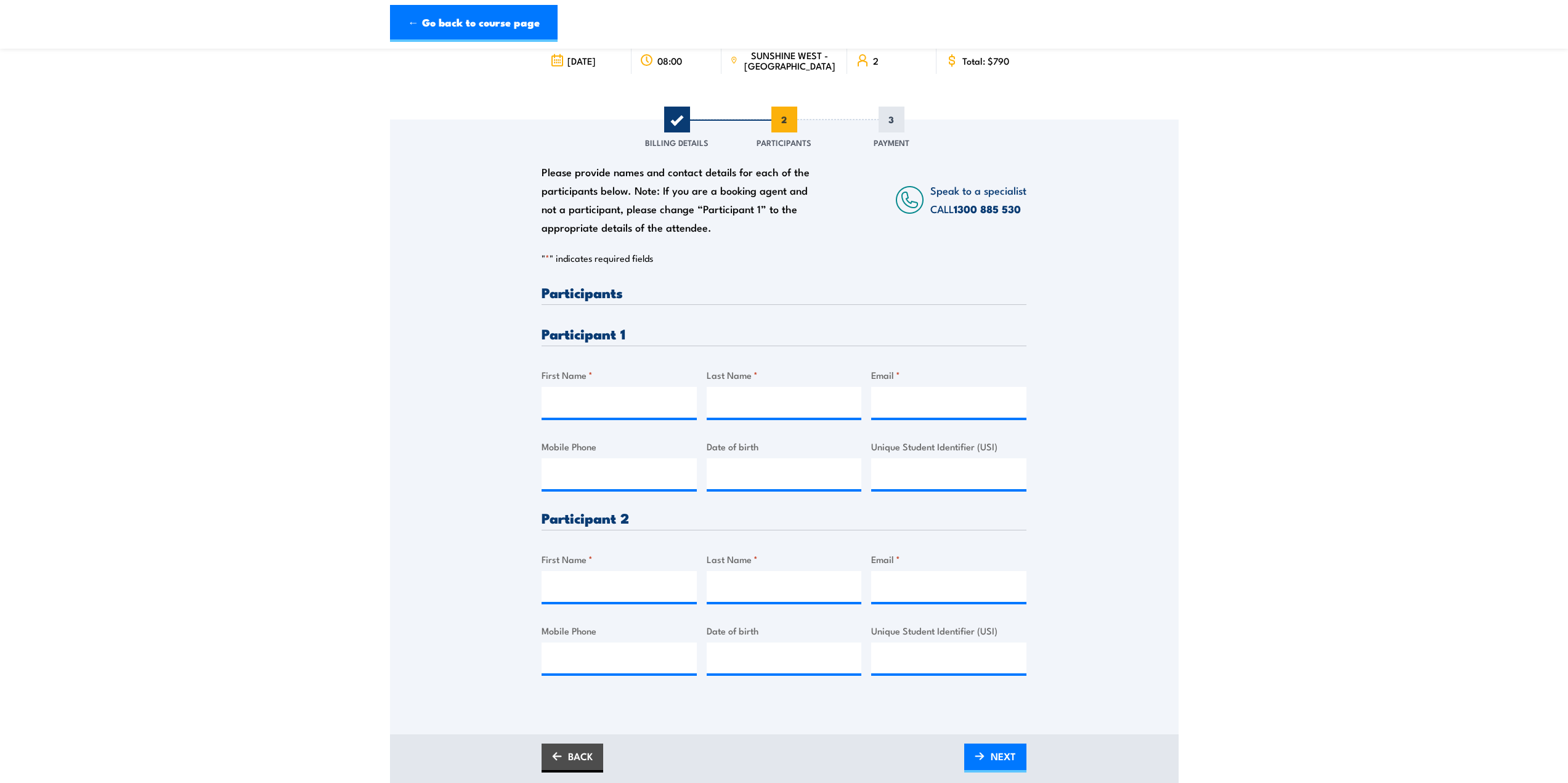
scroll to position [123, 0]
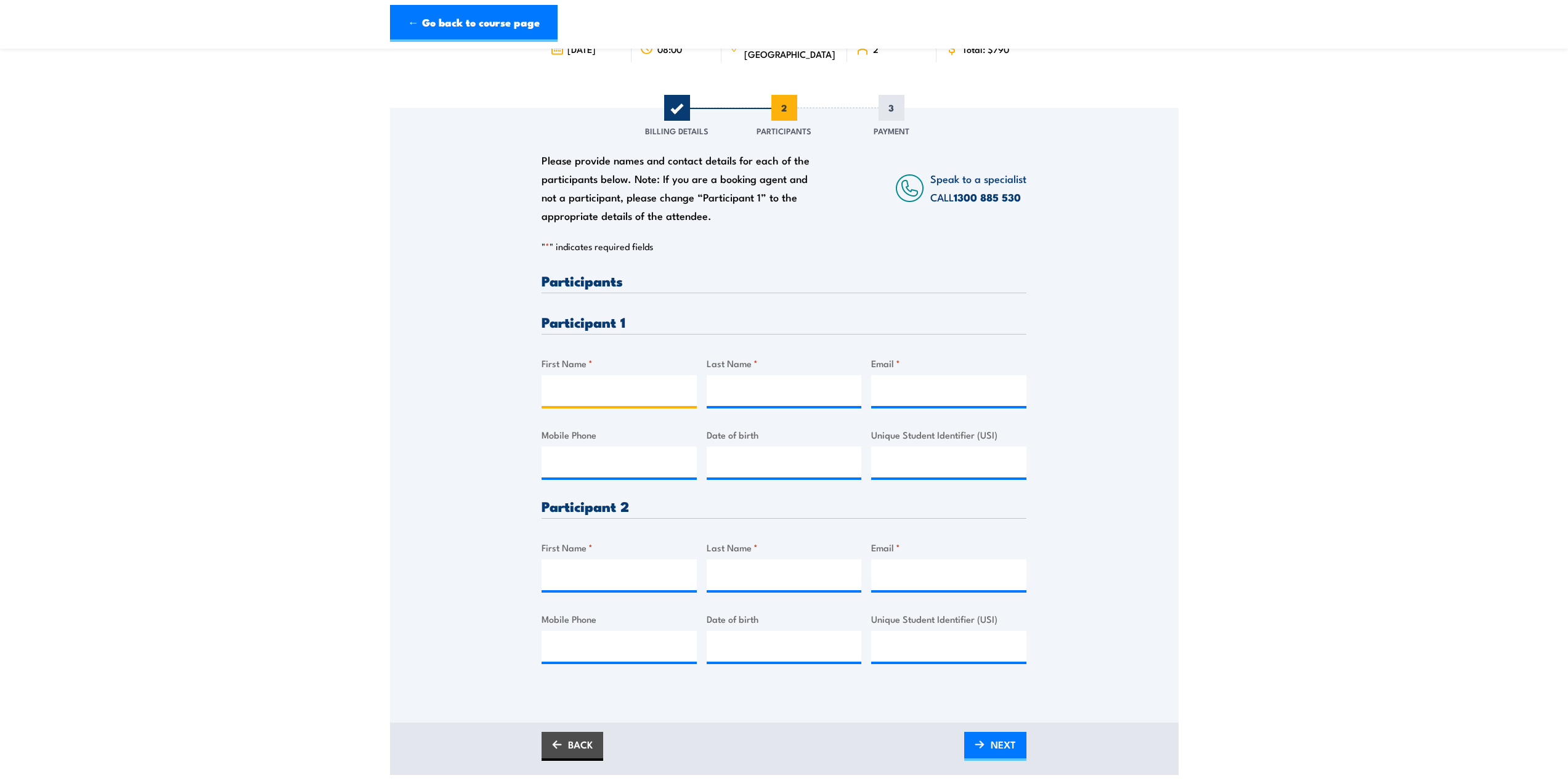
click at [620, 401] on input "First Name *" at bounding box center [619, 390] width 155 height 31
type input "Peter"
drag, startPoint x: 755, startPoint y: 388, endPoint x: 792, endPoint y: 388, distance: 37.0
click at [756, 388] on input "Yalukandaq" at bounding box center [784, 390] width 155 height 31
click at [792, 388] on input "Yalukandaq" at bounding box center [784, 390] width 155 height 31
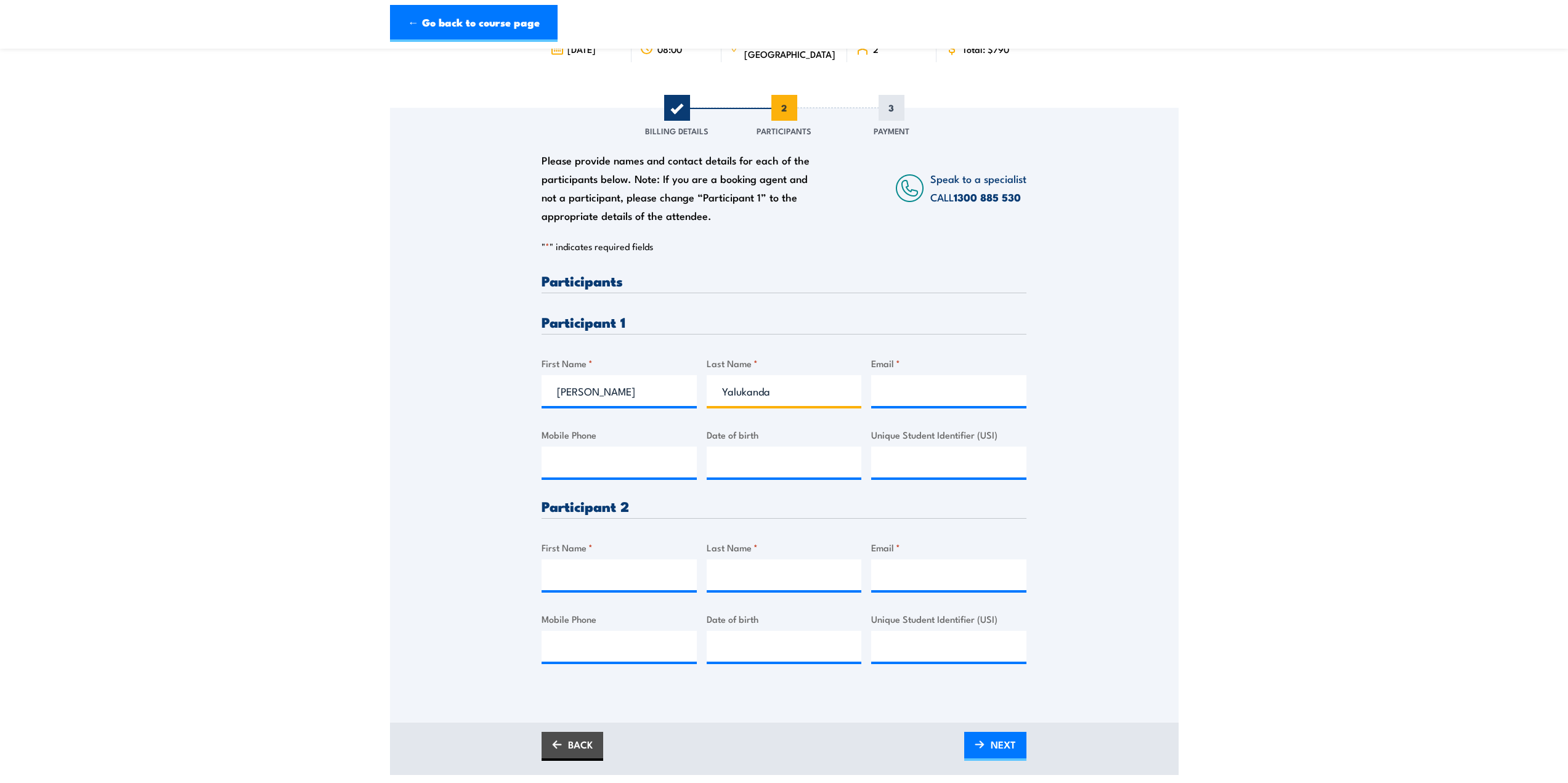
type input "Yalukanda"
click at [959, 388] on input "Peter Yalukanda <peter.yalukanda@ventia.com>" at bounding box center [949, 390] width 155 height 31
drag, startPoint x: 967, startPoint y: 391, endPoint x: 759, endPoint y: 404, distance: 208.4
click at [759, 404] on div "Please provide names and contact details for each of the participants below. No…" at bounding box center [784, 479] width 485 height 410
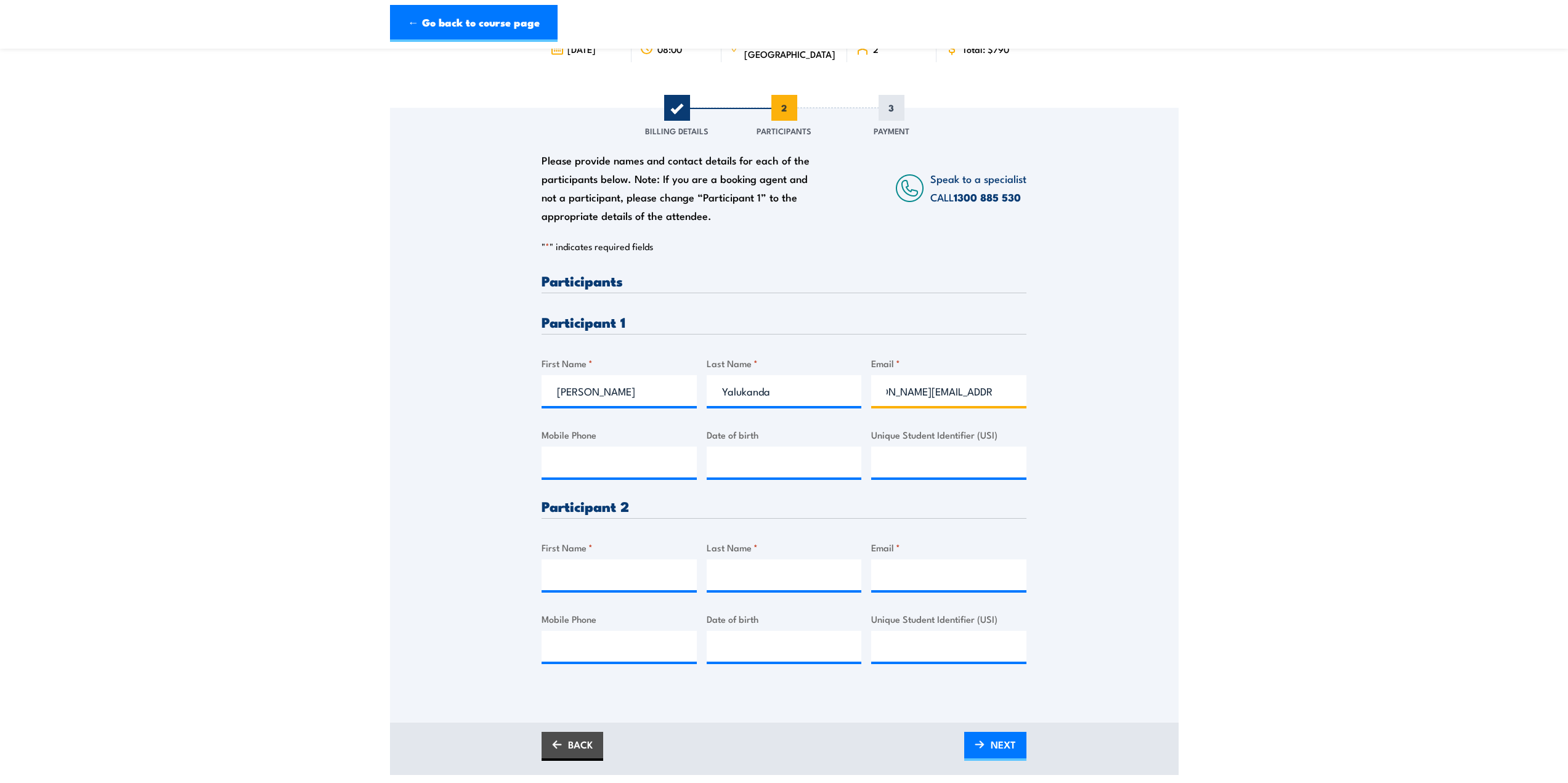
drag, startPoint x: 1004, startPoint y: 388, endPoint x: 1020, endPoint y: 388, distance: 16.0
click at [1020, 388] on input "peter.yalukanda@ventia.com>" at bounding box center [949, 390] width 155 height 31
click at [1013, 390] on input "peter.yalukanda@ventia.com>" at bounding box center [949, 390] width 155 height 31
type input "peter.yalukanda@ventia.com"
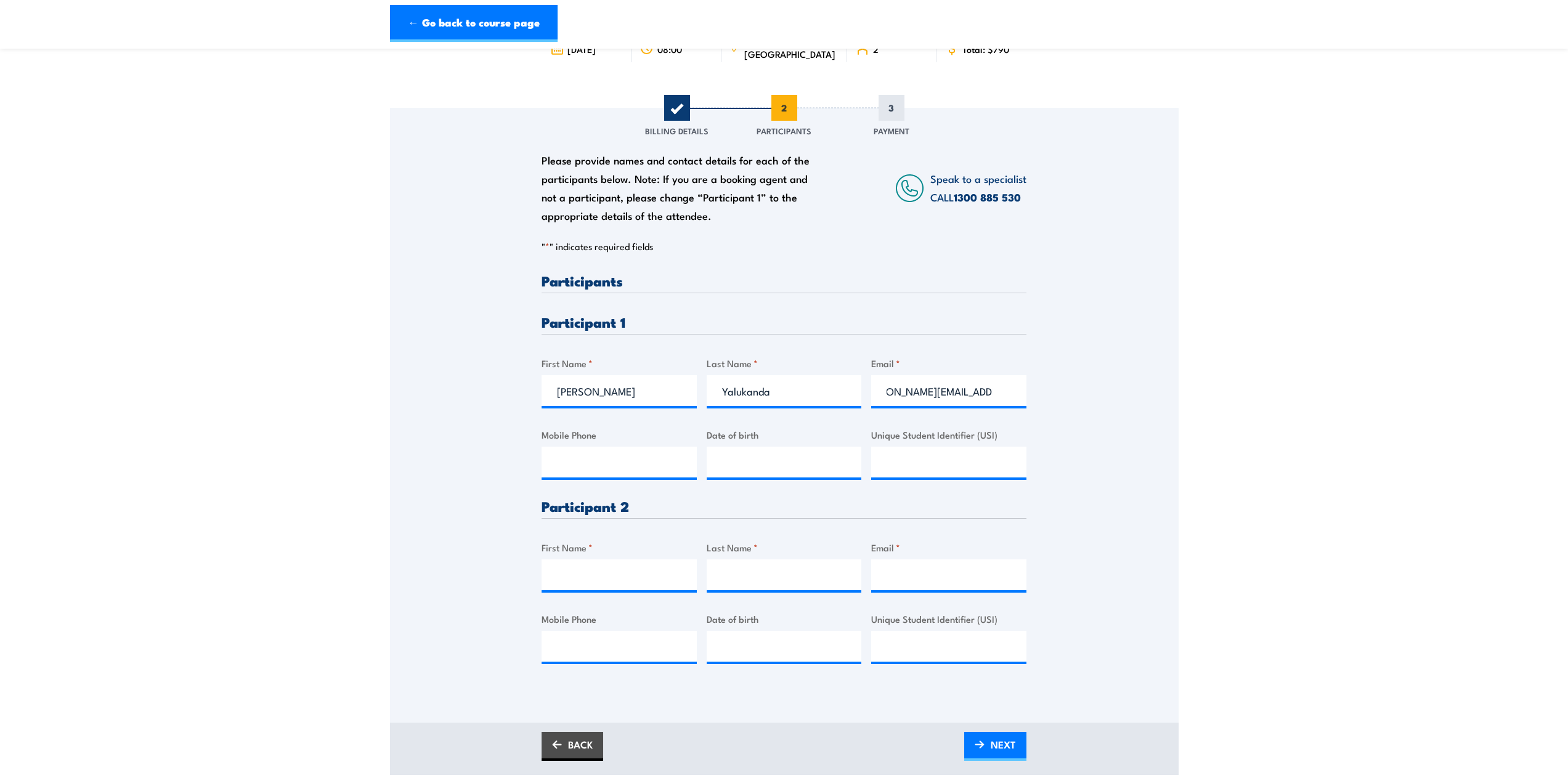
click at [625, 442] on div "Mobile Phone" at bounding box center [619, 453] width 155 height 50
click at [626, 453] on input "Mobile Phone" at bounding box center [619, 462] width 155 height 31
type input "0477325794"
click at [649, 569] on input "First Name *" at bounding box center [619, 575] width 155 height 31
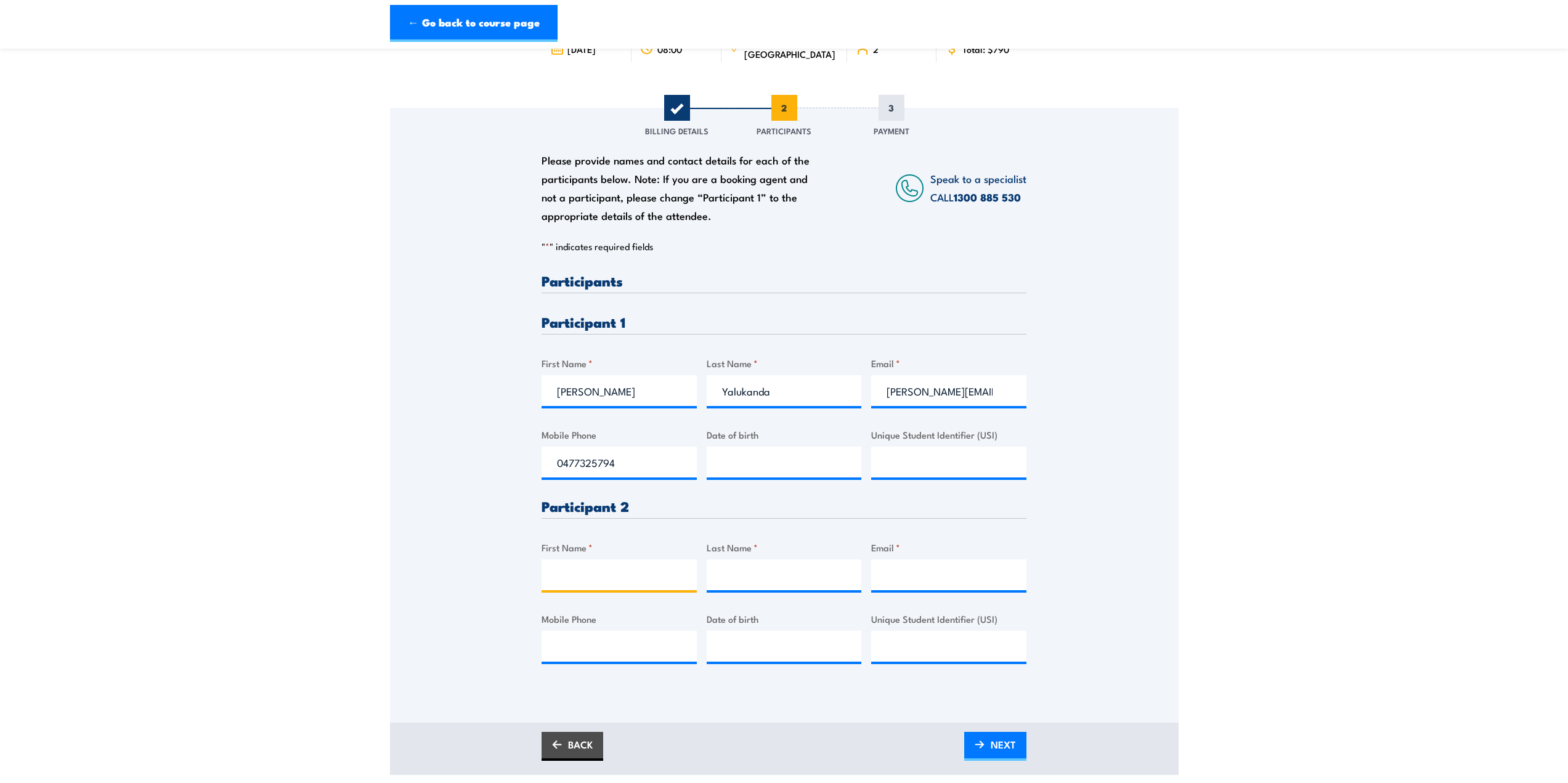
type input "A"
type input "Zak"
type input "Bosevski"
type input "zak.bosevski@ventia.com"
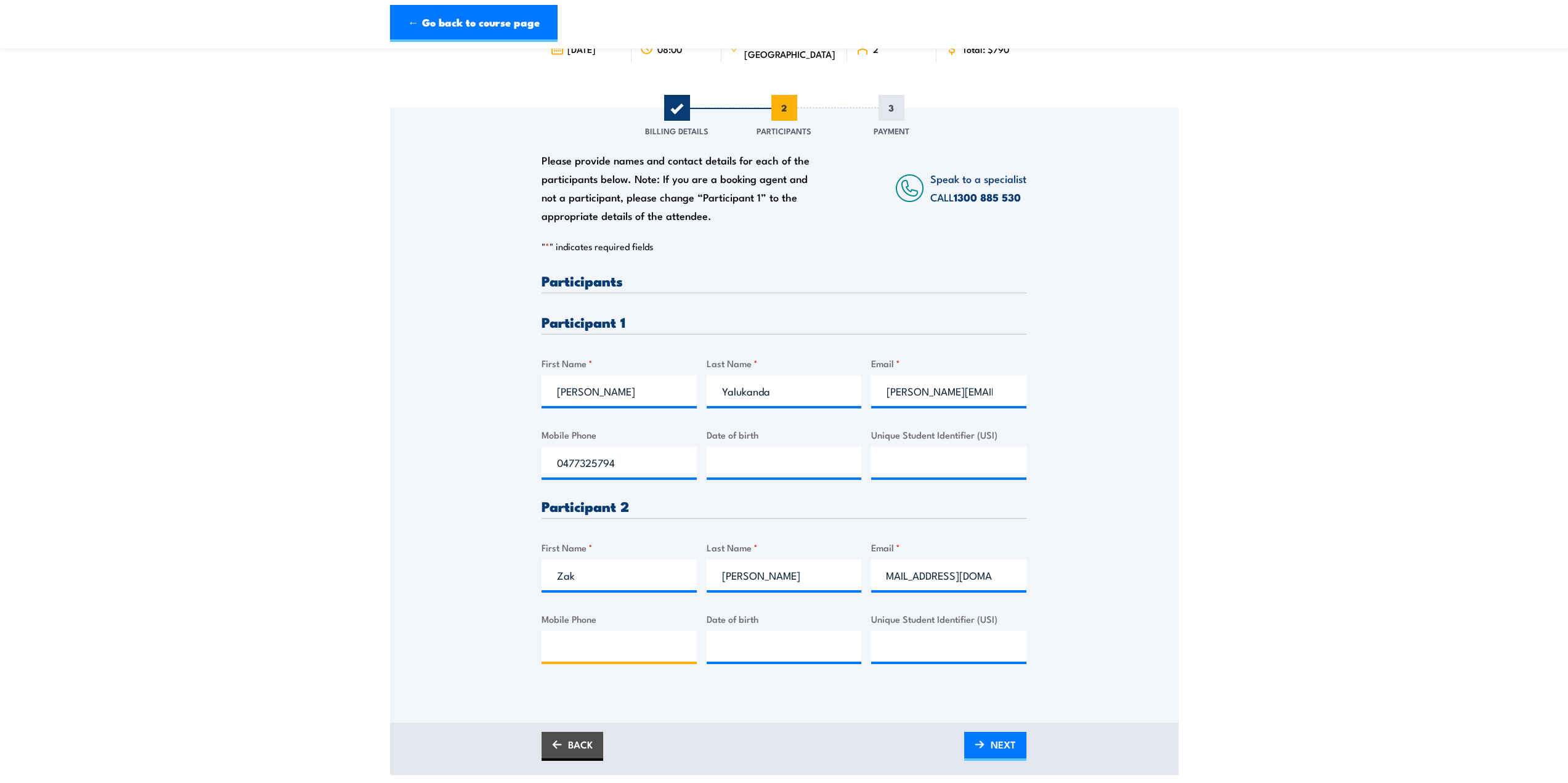
scroll to position [0, 0]
click at [614, 645] on input "Mobile Phone" at bounding box center [619, 647] width 155 height 31
type input "0466410146"
click at [1001, 755] on span "NEXT" at bounding box center [1003, 745] width 25 height 32
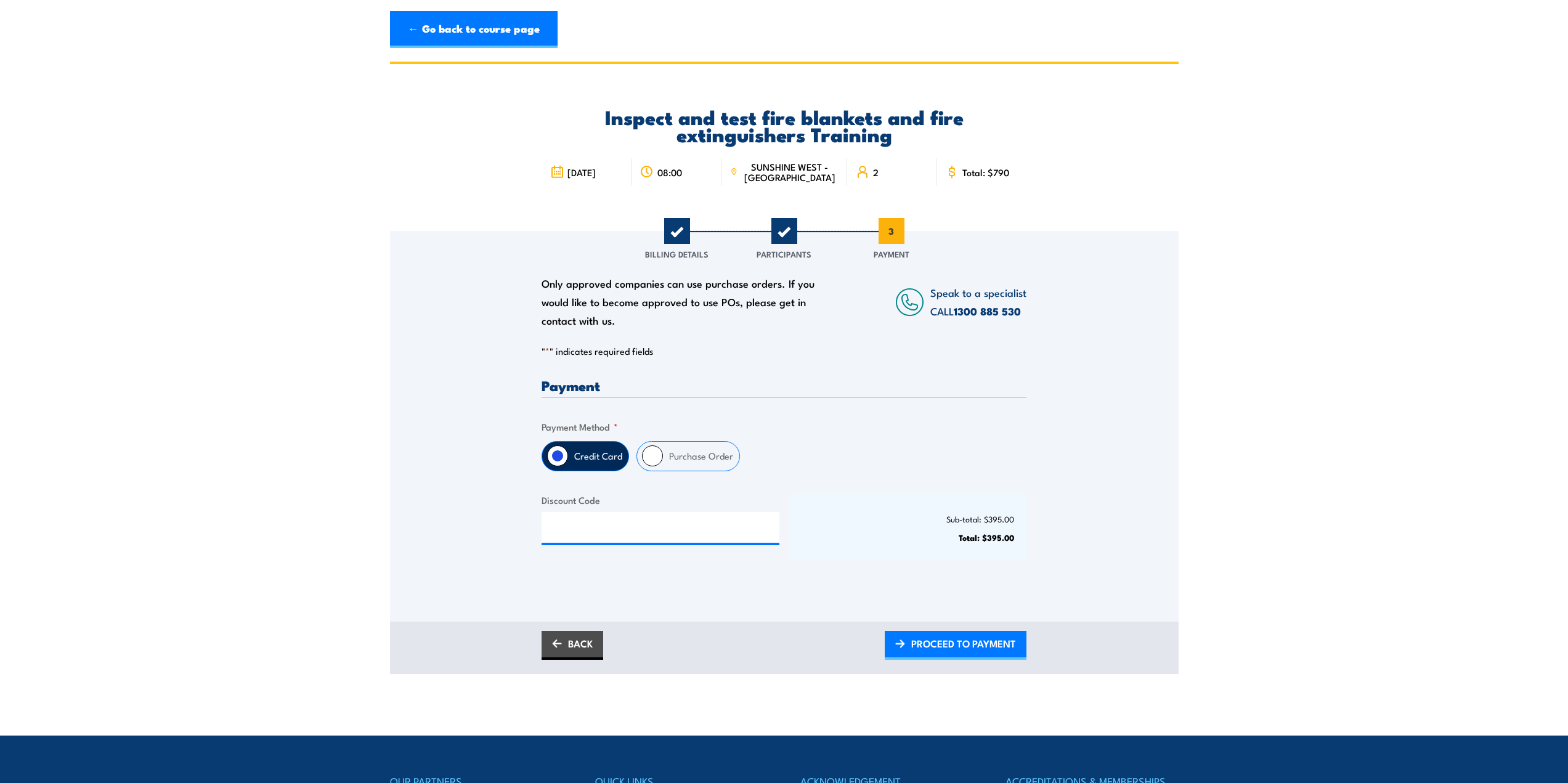
click at [689, 455] on label "Purchase Order" at bounding box center [701, 456] width 76 height 29
click at [663, 455] on input "Purchase Order" at bounding box center [652, 456] width 21 height 21
radio input "true"
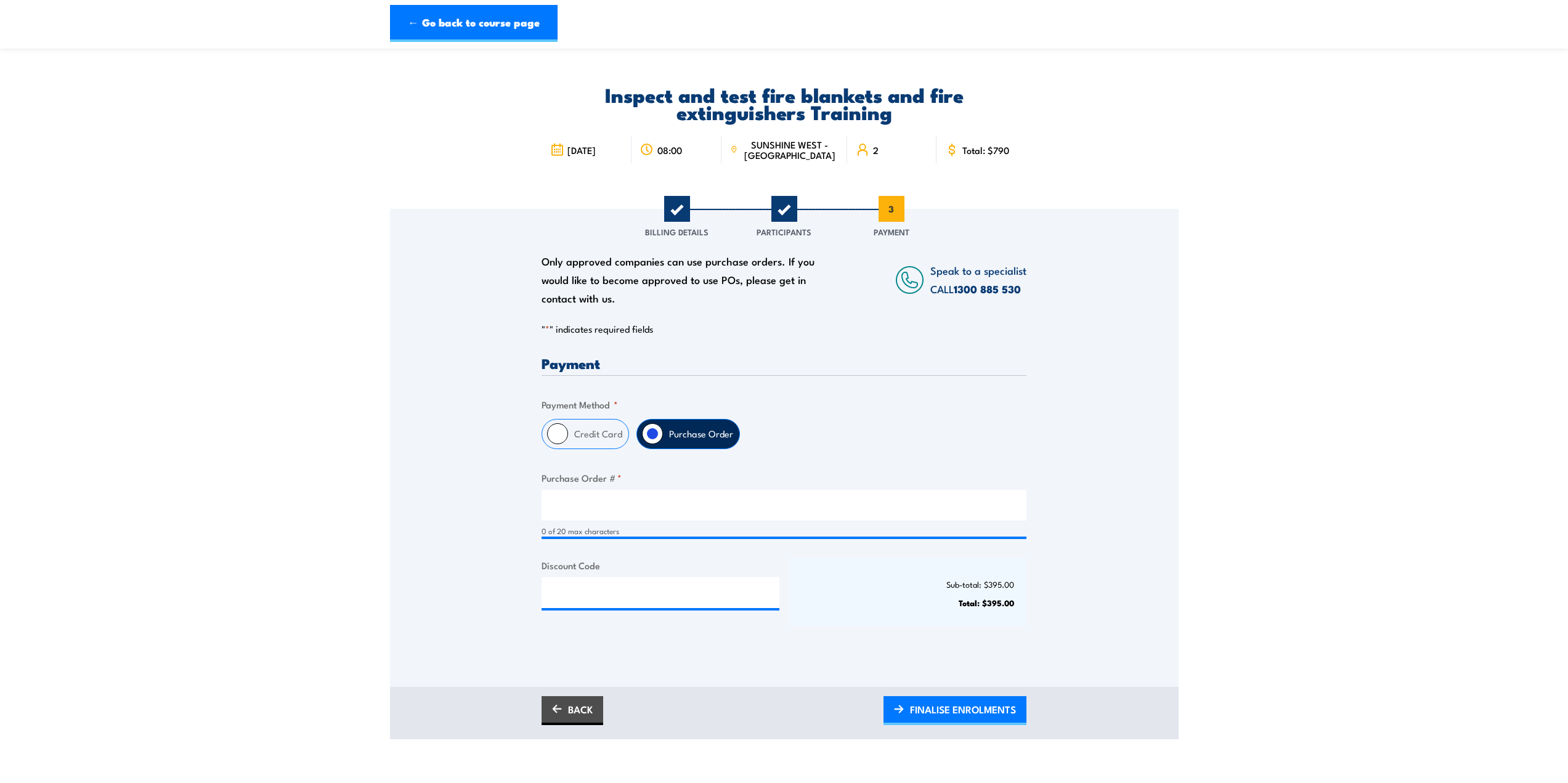
scroll to position [41, 0]
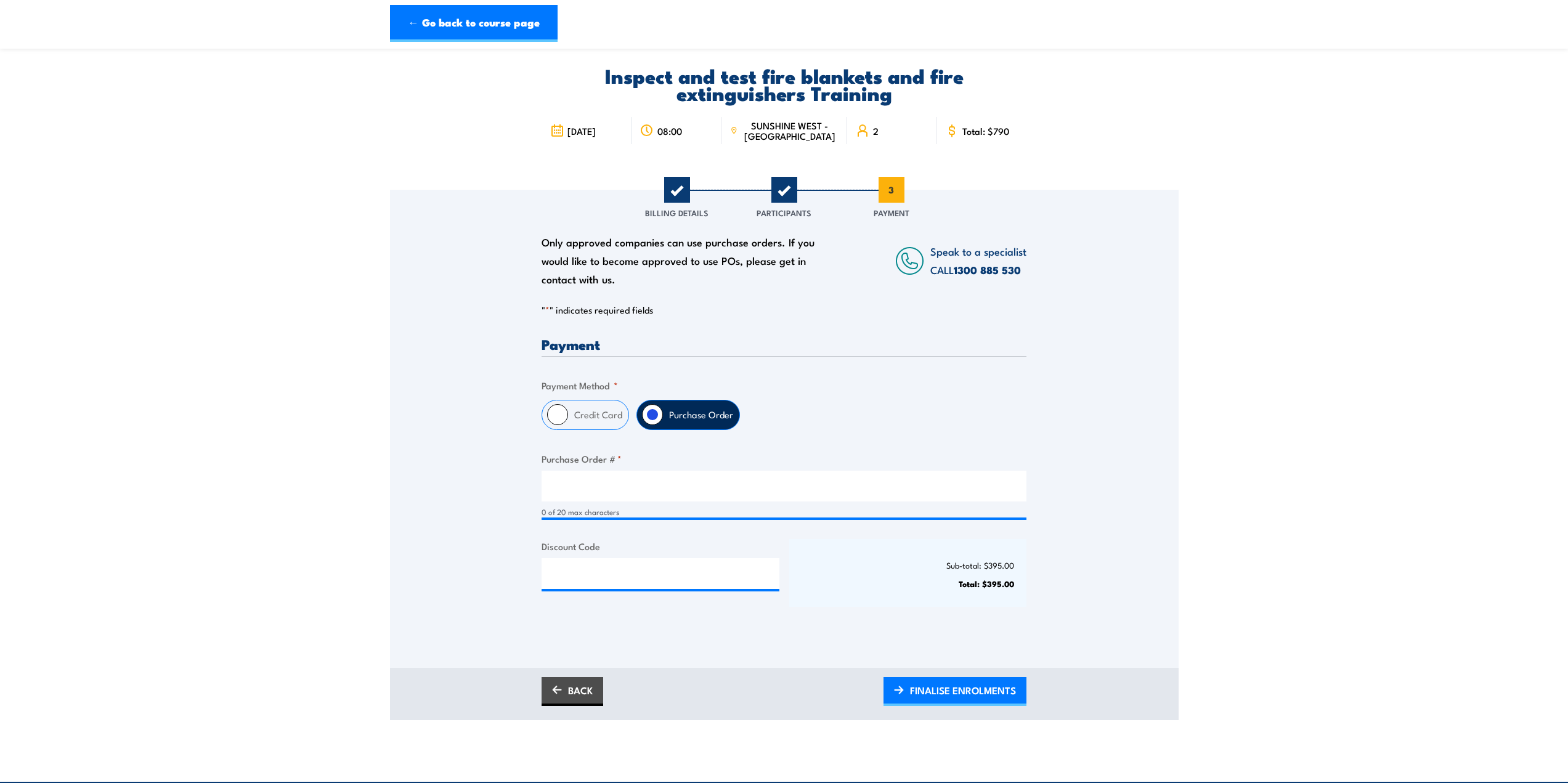
click at [600, 410] on label "Credit Card" at bounding box center [598, 415] width 61 height 29
click at [568, 410] on input "Credit Card" at bounding box center [557, 414] width 21 height 21
radio input "true"
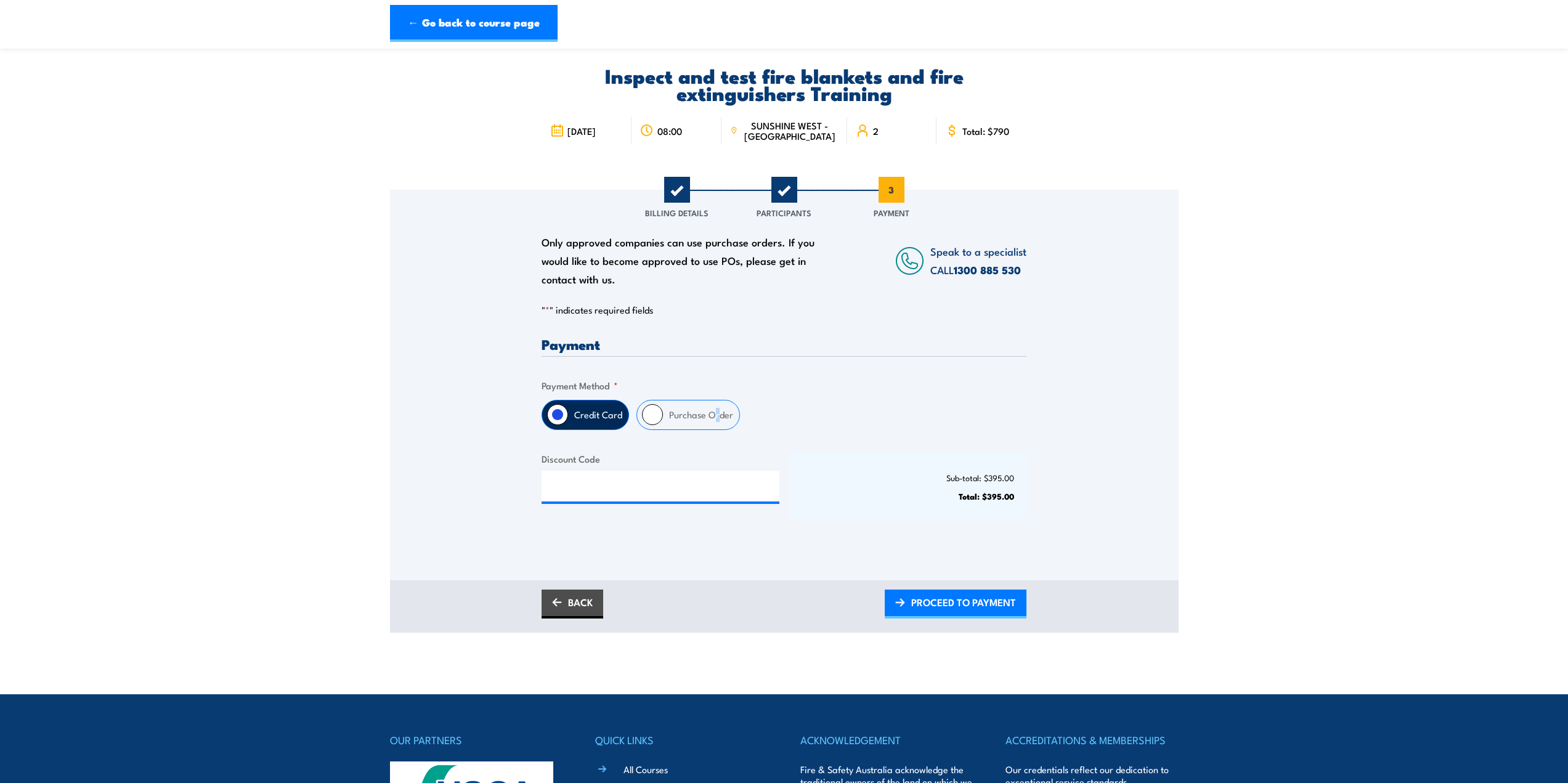
click at [717, 410] on label "Purchase Order" at bounding box center [701, 415] width 76 height 29
click at [666, 413] on label "Purchase Order" at bounding box center [701, 415] width 76 height 29
click at [663, 413] on input "Purchase Order" at bounding box center [652, 414] width 21 height 21
radio input "true"
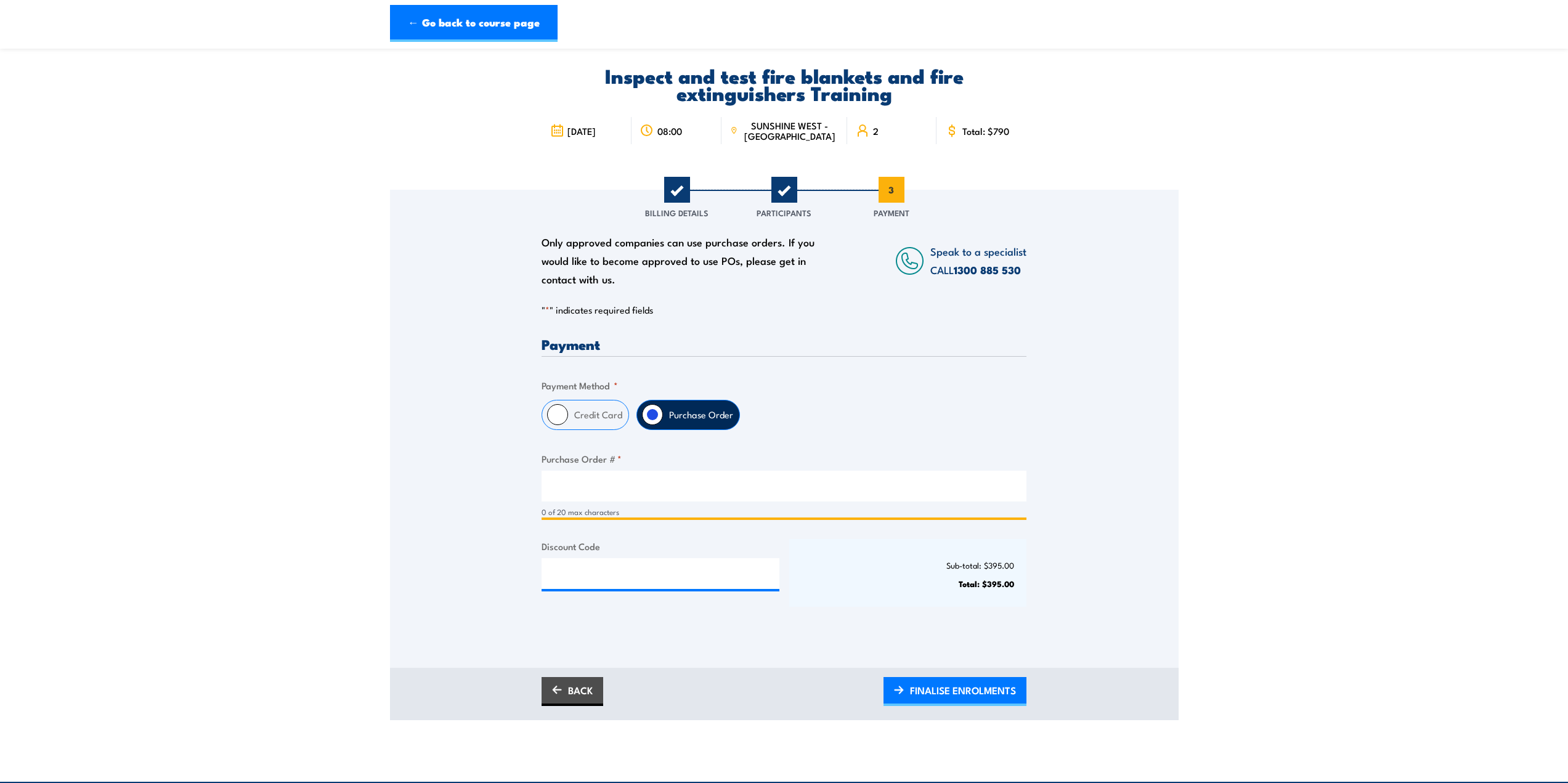
click at [809, 479] on input "Purchase Order # *" at bounding box center [784, 486] width 485 height 31
